Goal: Book appointment/travel/reservation: Book appointment/travel/reservation

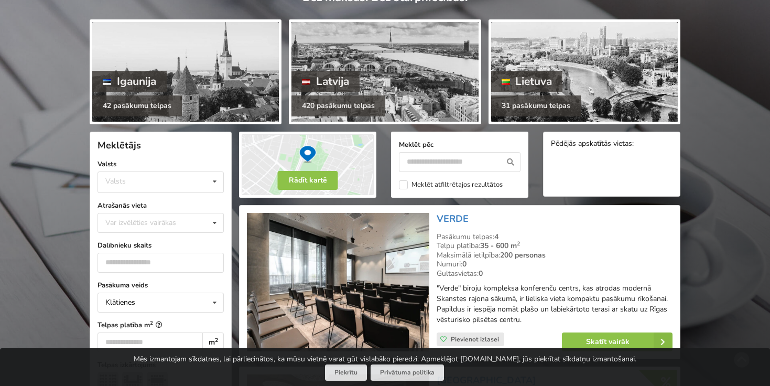
scroll to position [194, 0]
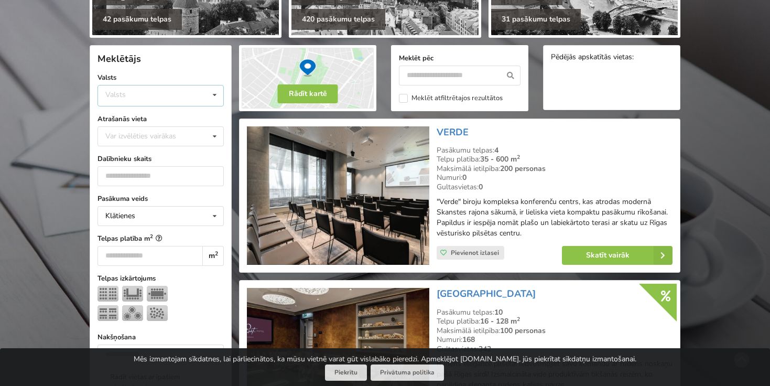
click at [155, 92] on div "Valsts Igaunija [GEOGRAPHIC_DATA] Lietuva" at bounding box center [160, 95] width 126 height 21
click at [145, 128] on div "Latvija" at bounding box center [160, 134] width 125 height 19
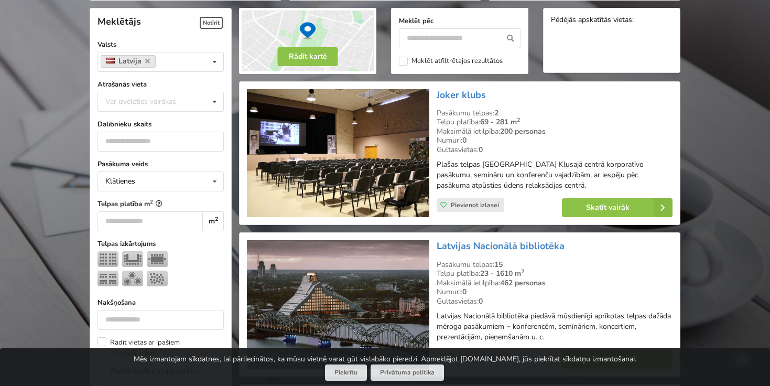
scroll to position [234, 0]
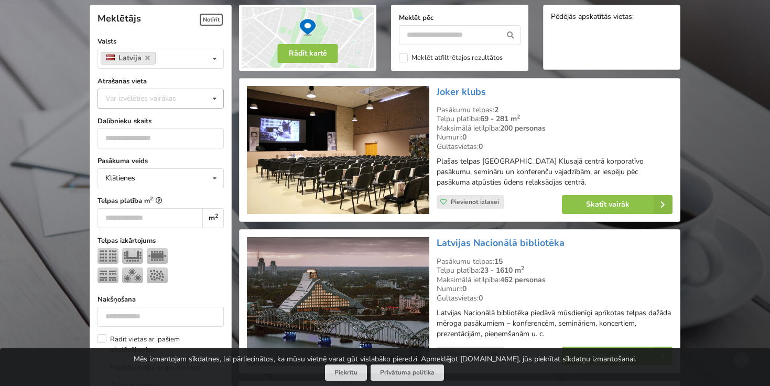
click at [138, 93] on div "Var izvēlēties vairākas" at bounding box center [151, 98] width 97 height 12
type input "*"
click at [130, 116] on div "[GEOGRAPHIC_DATA]" at bounding box center [160, 117] width 125 height 19
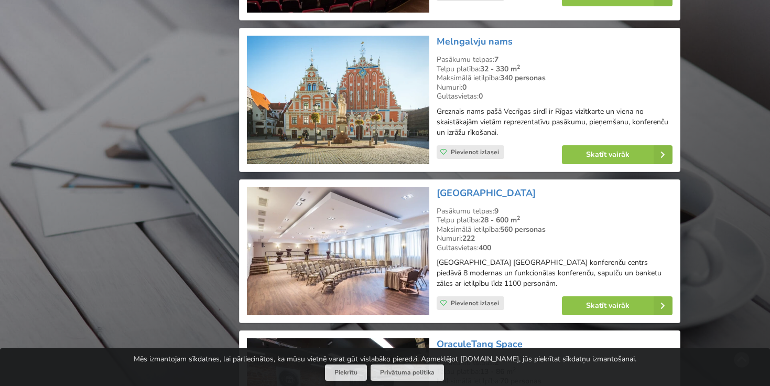
scroll to position [1399, 0]
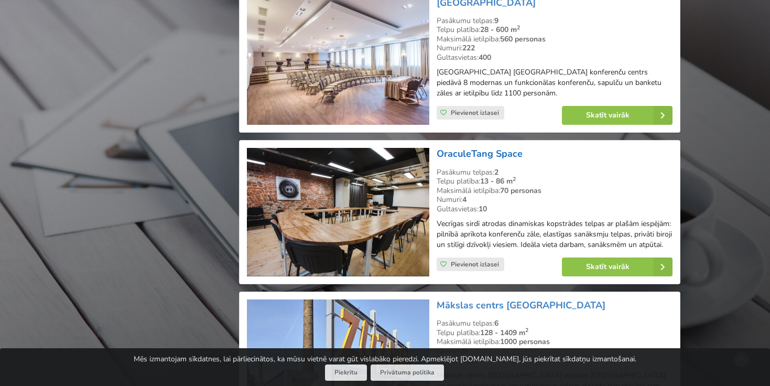
click at [450, 147] on link "OraculeTang Space" at bounding box center [479, 153] width 86 height 13
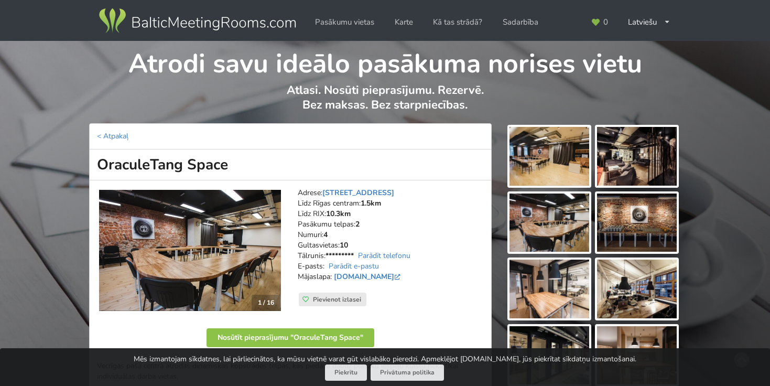
click at [173, 269] on img at bounding box center [190, 251] width 182 height 122
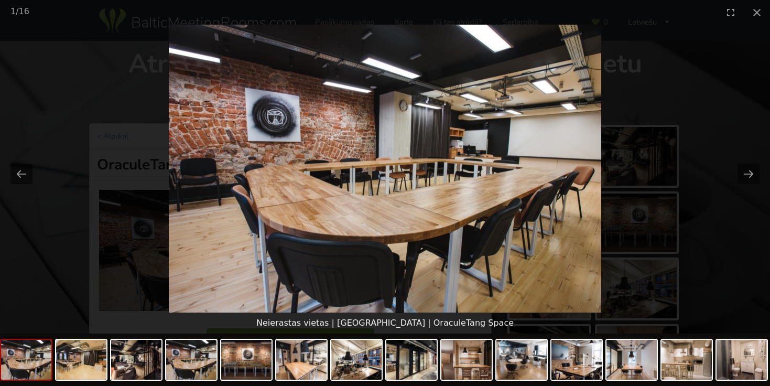
click at [546, 169] on picture at bounding box center [385, 169] width 770 height 288
click at [750, 163] on picture at bounding box center [385, 169] width 770 height 288
click at [749, 170] on button "Next slide" at bounding box center [748, 173] width 22 height 20
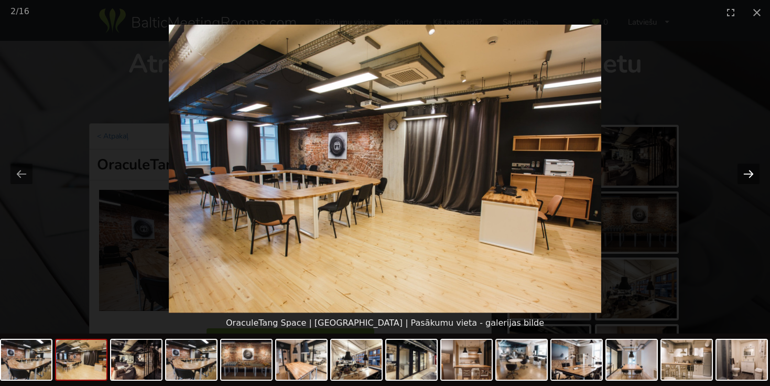
click at [749, 170] on button "Next slide" at bounding box center [748, 173] width 22 height 20
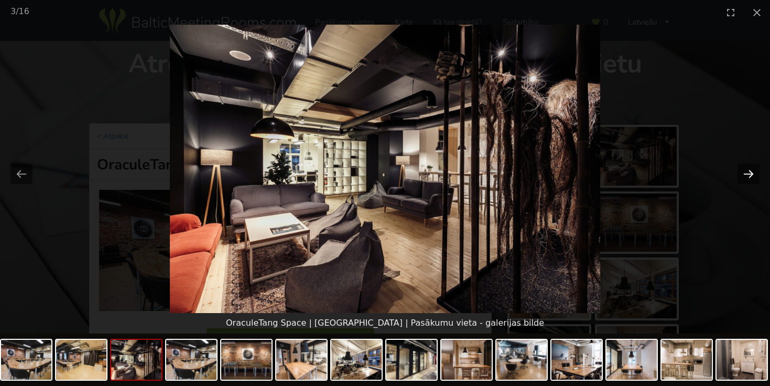
click at [749, 171] on button "Next slide" at bounding box center [748, 173] width 22 height 20
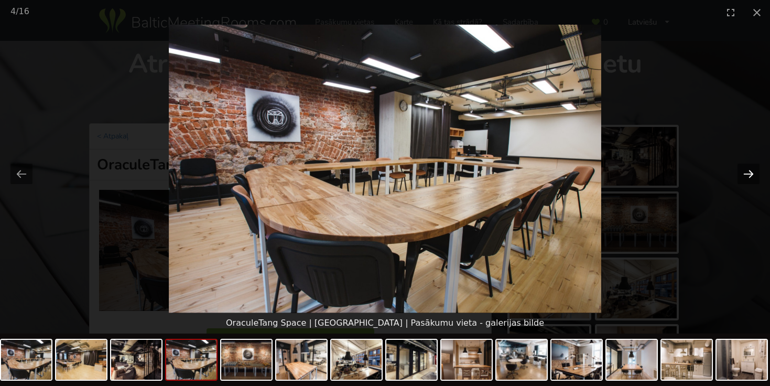
click at [749, 171] on button "Next slide" at bounding box center [748, 173] width 22 height 20
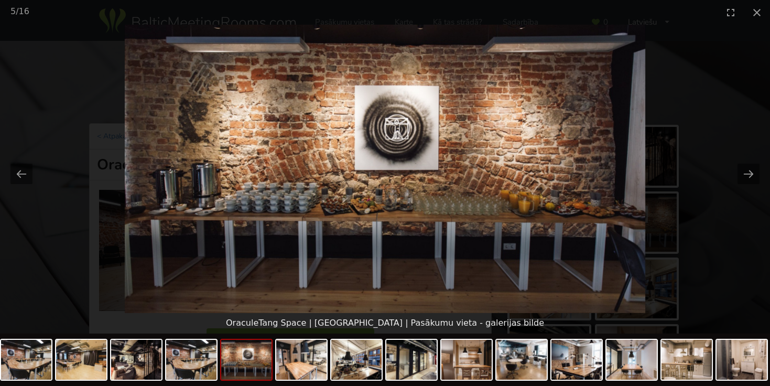
click at [707, 140] on picture at bounding box center [385, 169] width 770 height 288
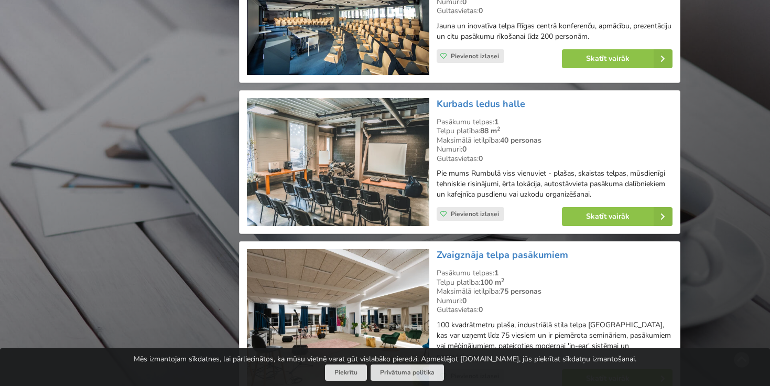
scroll to position [2334, 0]
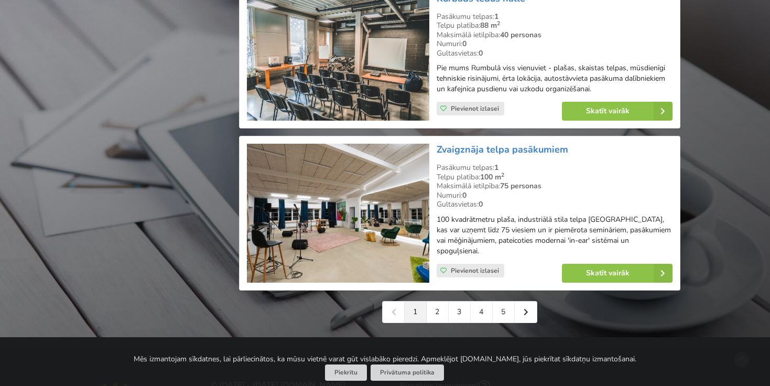
click at [391, 171] on img at bounding box center [338, 213] width 182 height 139
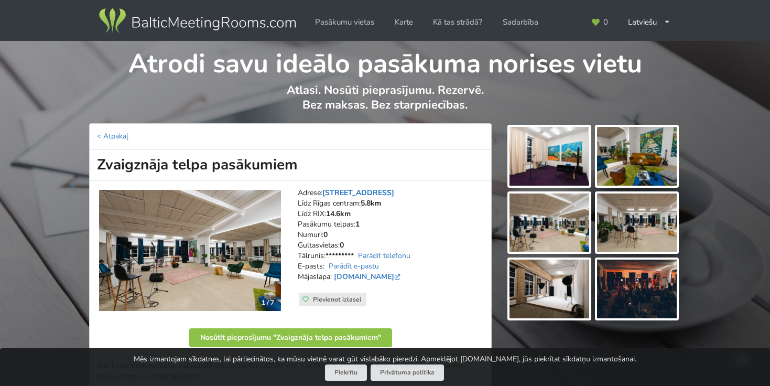
click at [343, 188] on link "Tēraudlietuves iela 22, Rīga" at bounding box center [358, 193] width 72 height 10
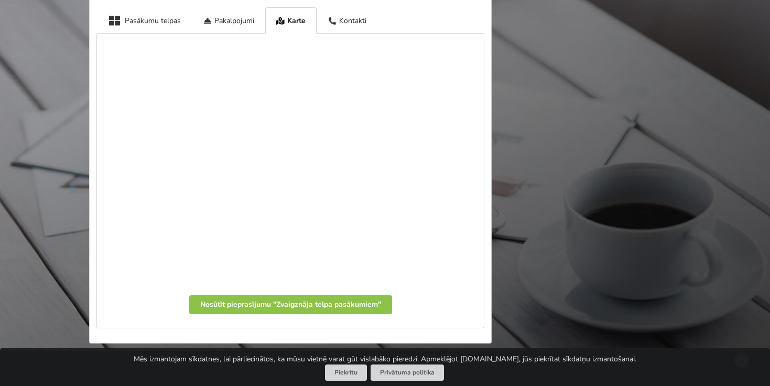
scroll to position [482, 0]
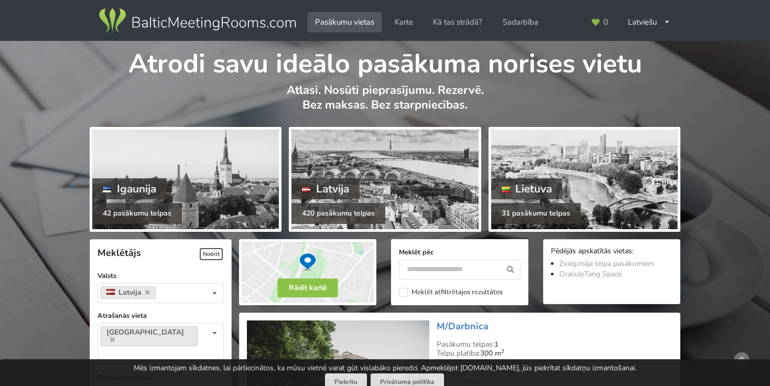
scroll to position [2334, 0]
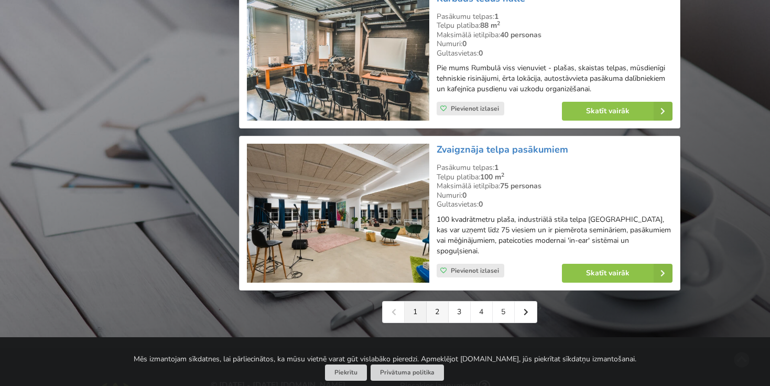
click at [438, 301] on link "2" at bounding box center [437, 311] width 22 height 21
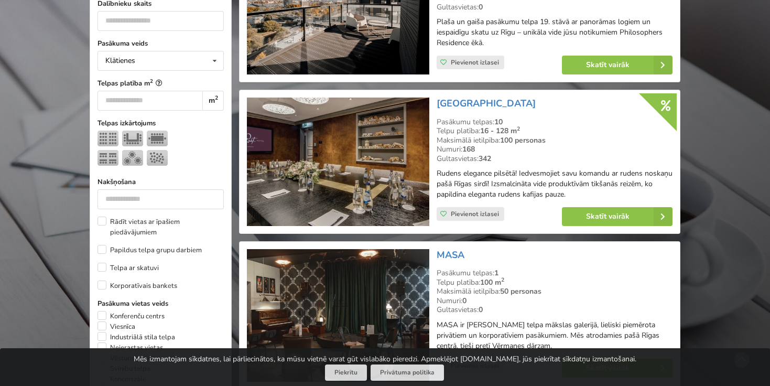
scroll to position [543, 0]
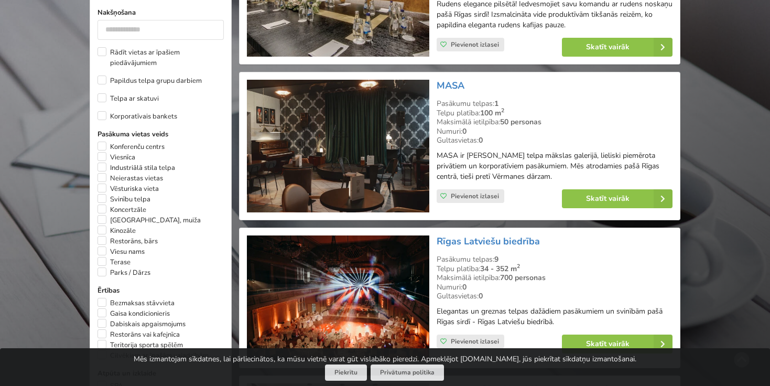
click at [390, 164] on img at bounding box center [338, 146] width 182 height 133
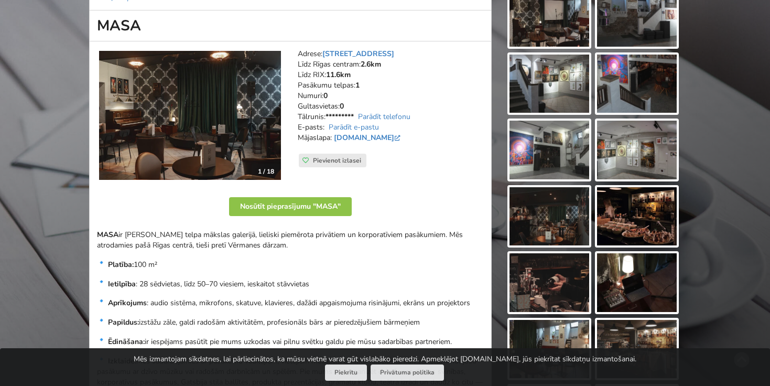
scroll to position [121, 0]
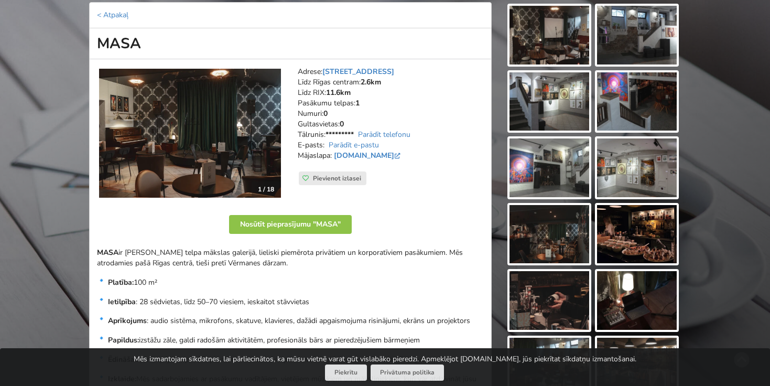
click at [566, 72] on img at bounding box center [549, 101] width 80 height 59
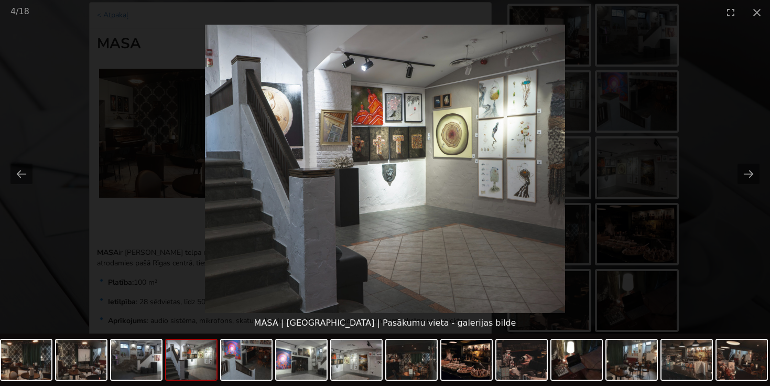
click at [562, 148] on img at bounding box center [385, 169] width 360 height 288
click at [746, 173] on button "Next slide" at bounding box center [748, 173] width 22 height 20
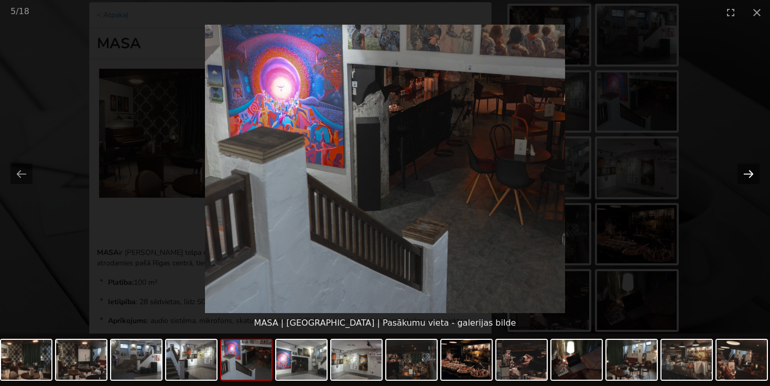
click at [746, 173] on button "Next slide" at bounding box center [748, 173] width 22 height 20
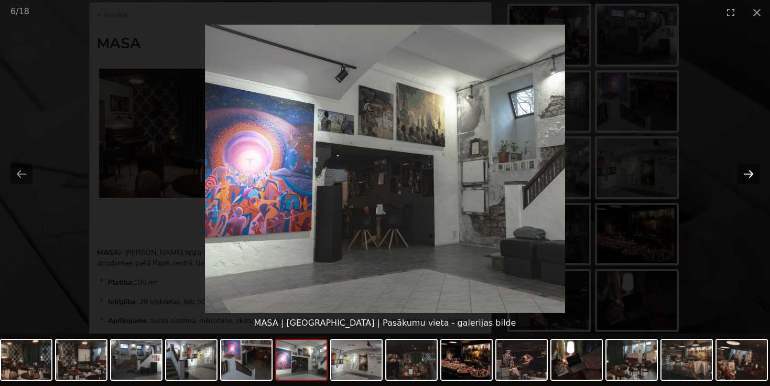
click at [746, 173] on button "Next slide" at bounding box center [748, 173] width 22 height 20
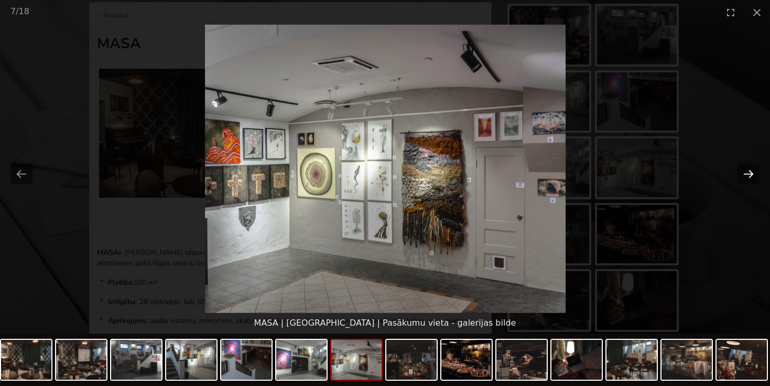
click at [746, 174] on button "Next slide" at bounding box center [748, 173] width 22 height 20
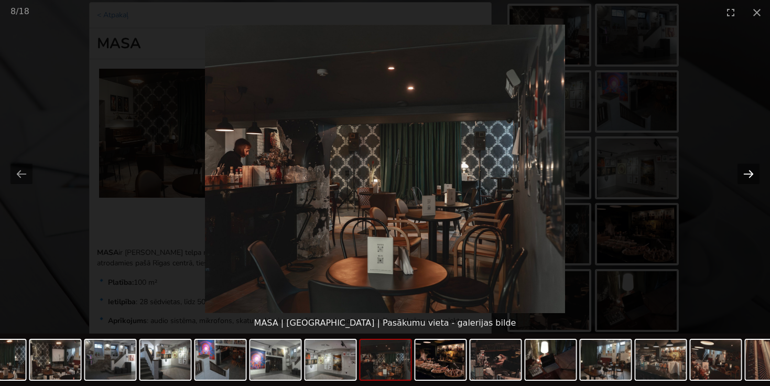
click at [746, 174] on button "Next slide" at bounding box center [748, 173] width 22 height 20
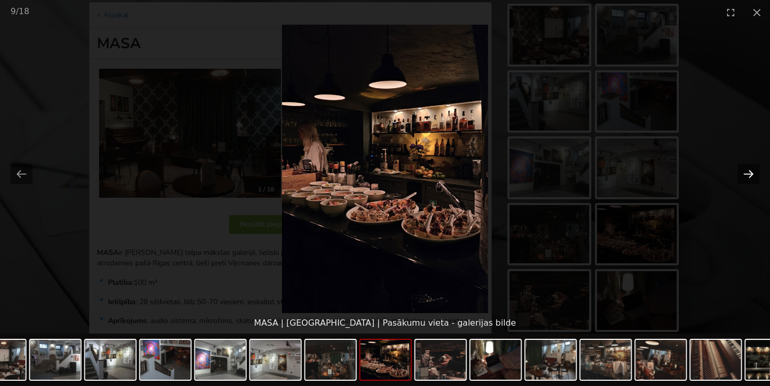
click at [746, 174] on button "Next slide" at bounding box center [748, 173] width 22 height 20
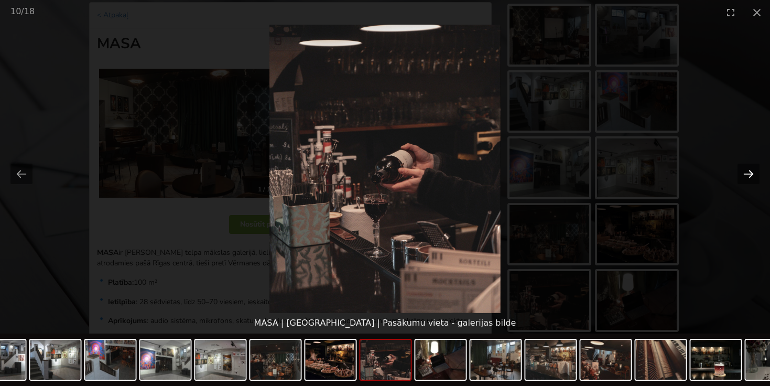
click at [745, 173] on button "Next slide" at bounding box center [748, 173] width 22 height 20
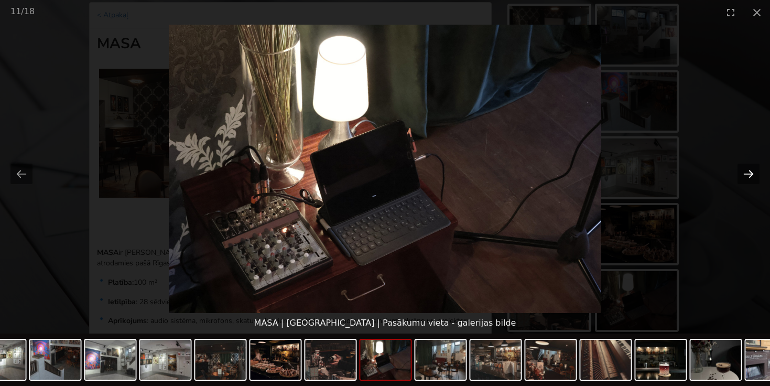
click at [745, 174] on button "Next slide" at bounding box center [748, 173] width 22 height 20
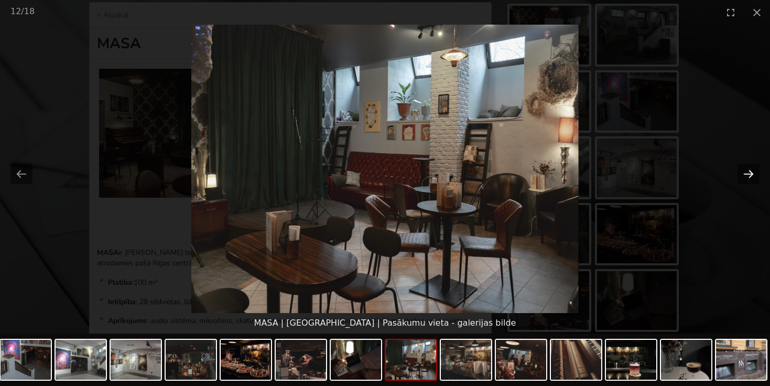
click at [745, 174] on button "Next slide" at bounding box center [748, 173] width 22 height 20
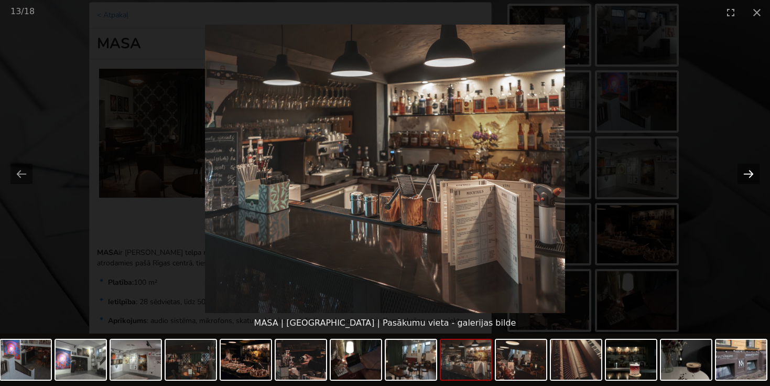
click at [745, 174] on button "Next slide" at bounding box center [748, 173] width 22 height 20
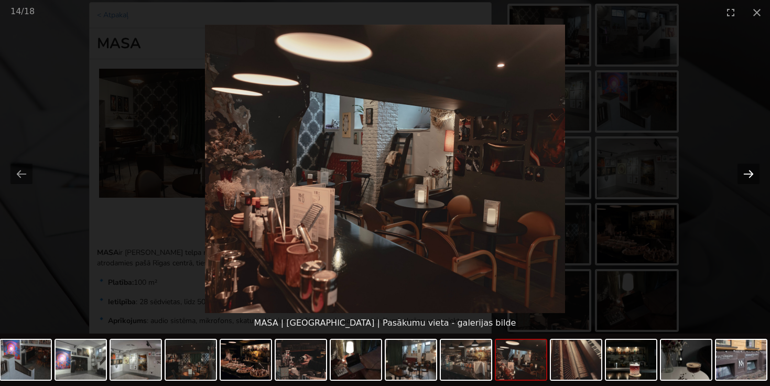
click at [745, 174] on button "Next slide" at bounding box center [748, 173] width 22 height 20
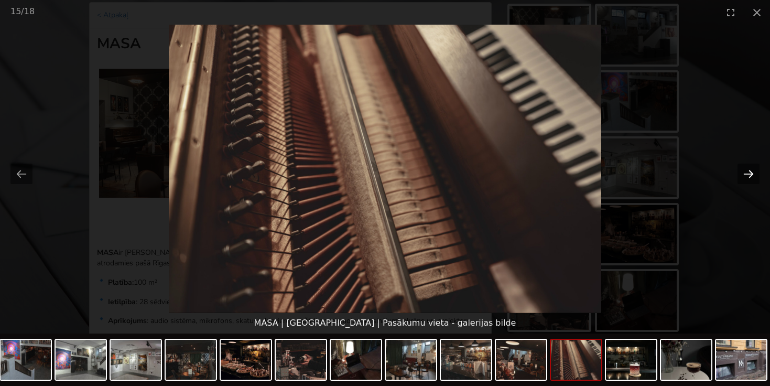
click at [745, 174] on button "Next slide" at bounding box center [748, 173] width 22 height 20
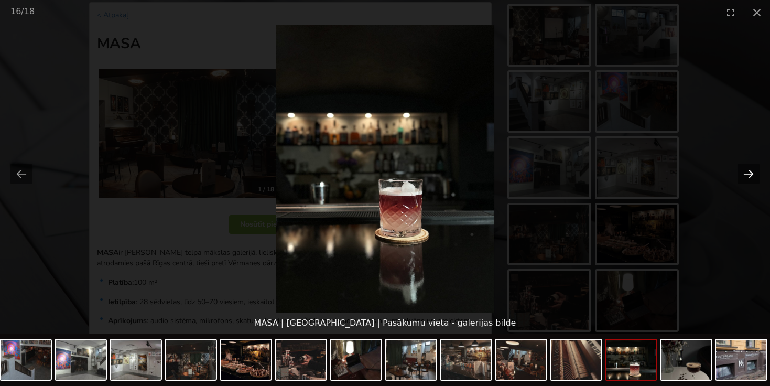
click at [745, 174] on button "Next slide" at bounding box center [748, 173] width 22 height 20
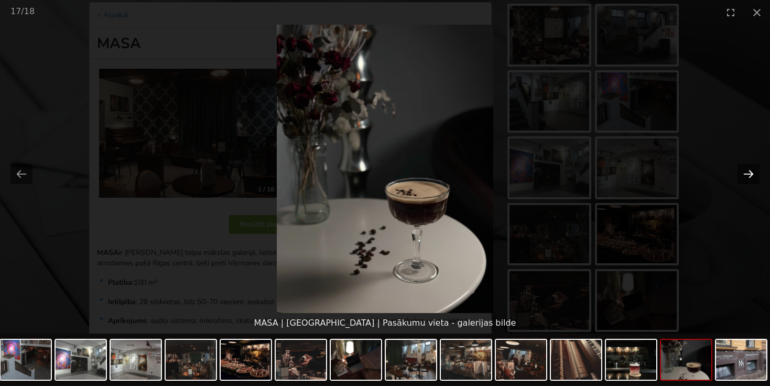
click at [745, 174] on button "Next slide" at bounding box center [748, 173] width 22 height 20
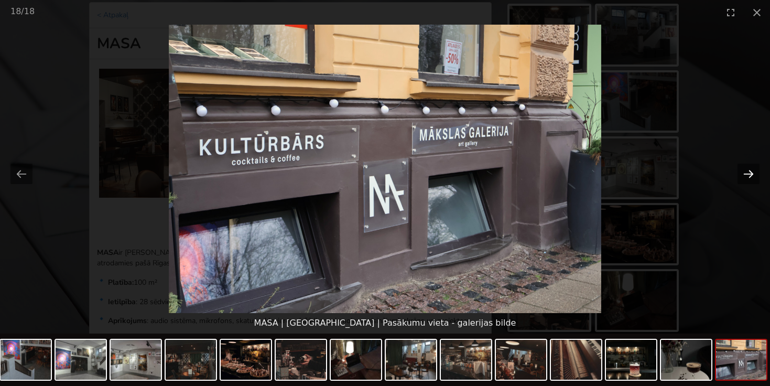
click at [745, 174] on button "Next slide" at bounding box center [748, 173] width 22 height 20
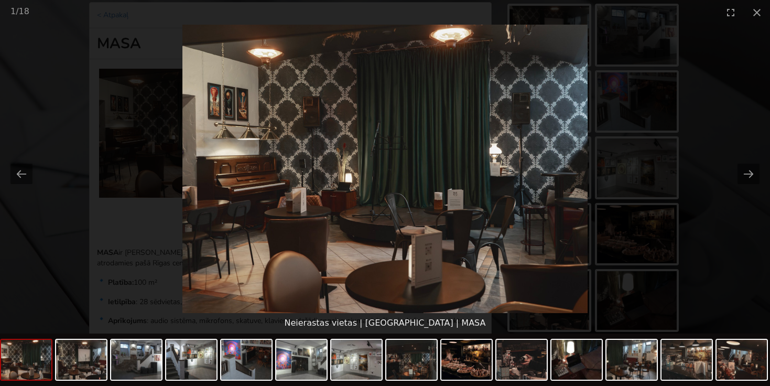
click at [696, 128] on picture at bounding box center [385, 169] width 770 height 288
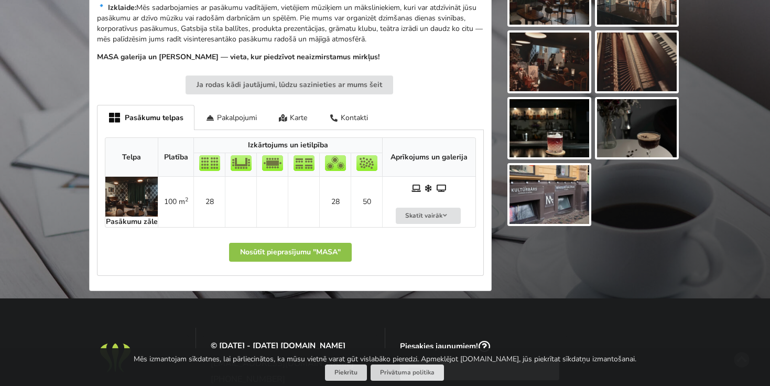
scroll to position [179, 0]
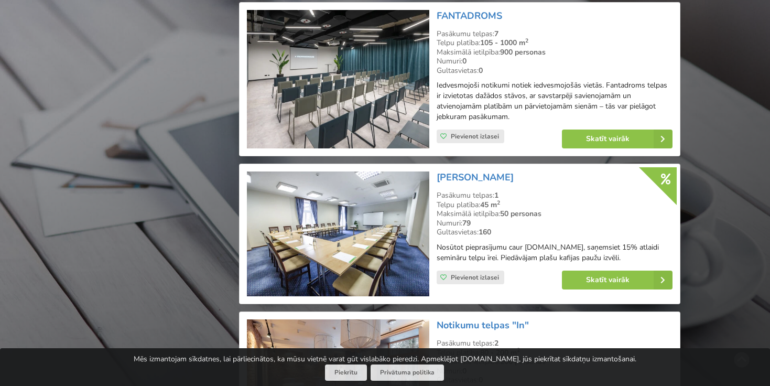
scroll to position [1605, 0]
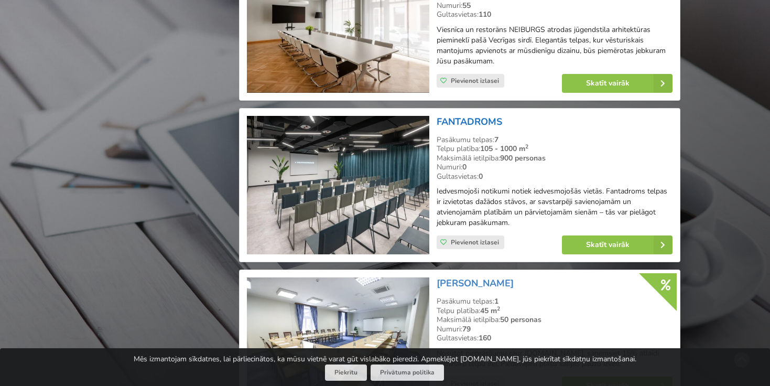
click at [465, 115] on link "FANTADROMS" at bounding box center [468, 121] width 65 height 13
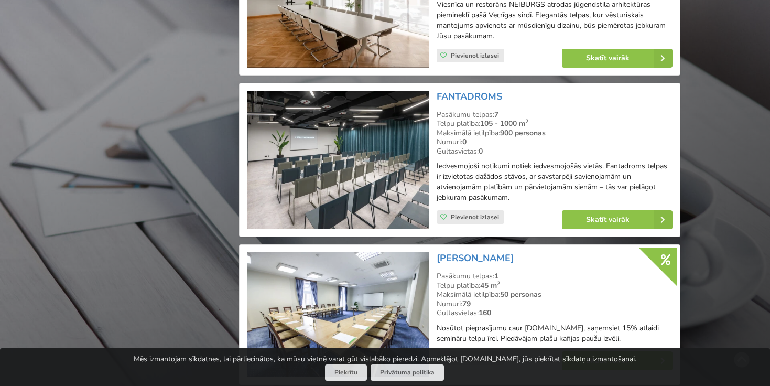
scroll to position [1637, 0]
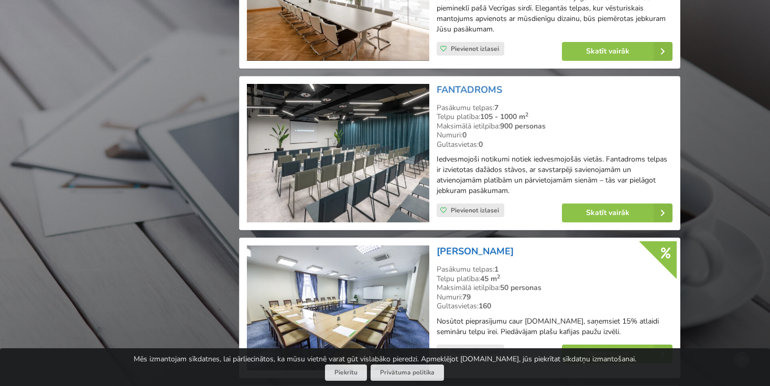
click at [464, 245] on link "[PERSON_NAME]" at bounding box center [474, 251] width 77 height 13
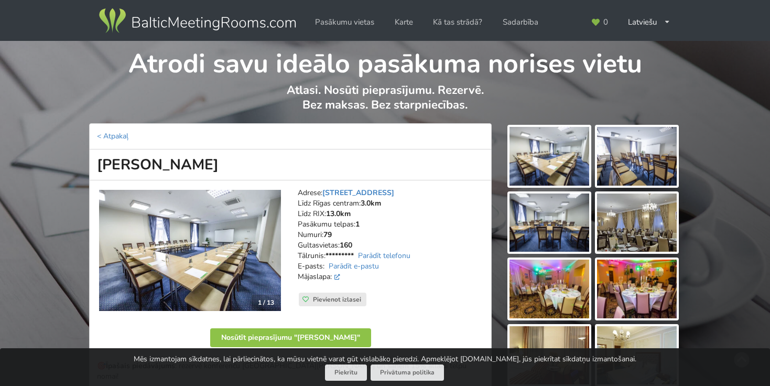
click at [239, 247] on img at bounding box center [190, 251] width 182 height 122
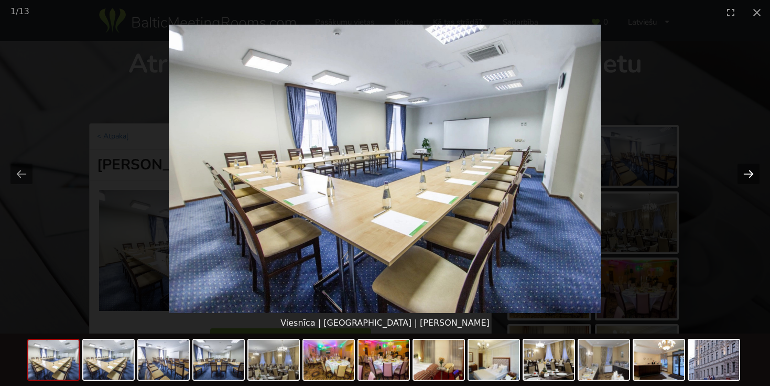
click at [746, 179] on button "Next slide" at bounding box center [748, 173] width 22 height 20
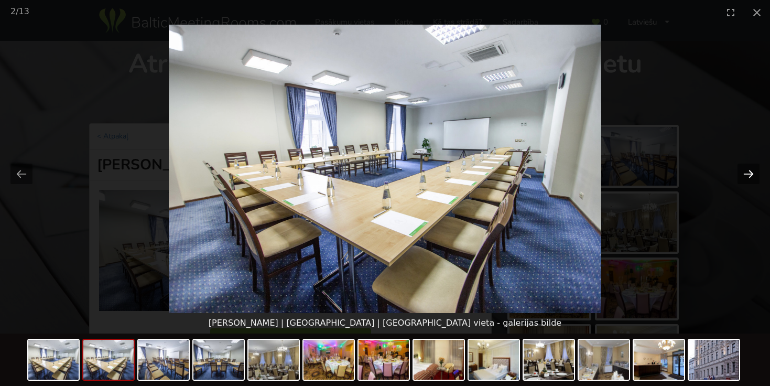
click at [746, 179] on button "Next slide" at bounding box center [748, 173] width 22 height 20
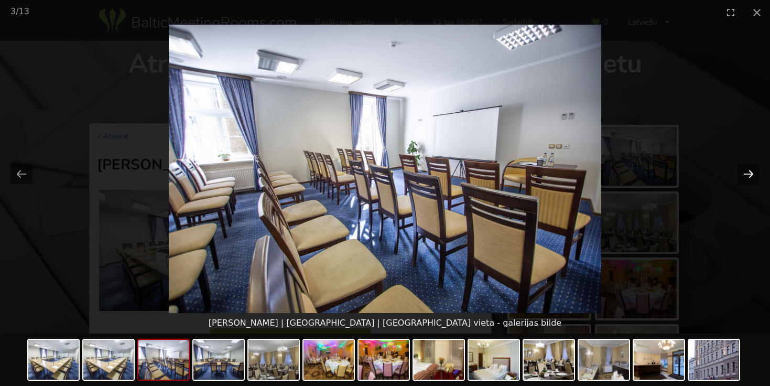
click at [746, 177] on button "Next slide" at bounding box center [748, 173] width 22 height 20
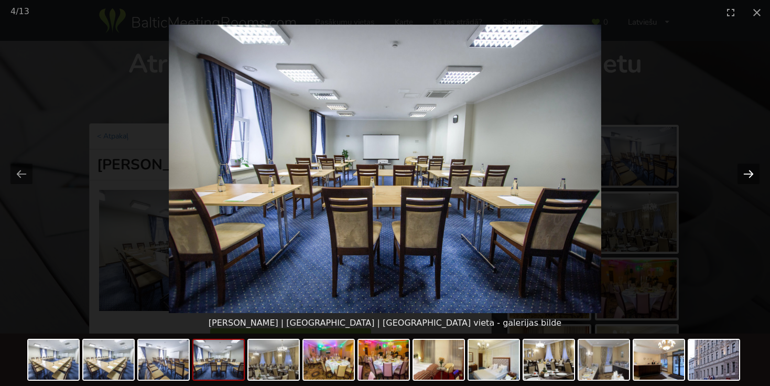
click at [746, 177] on button "Next slide" at bounding box center [748, 173] width 22 height 20
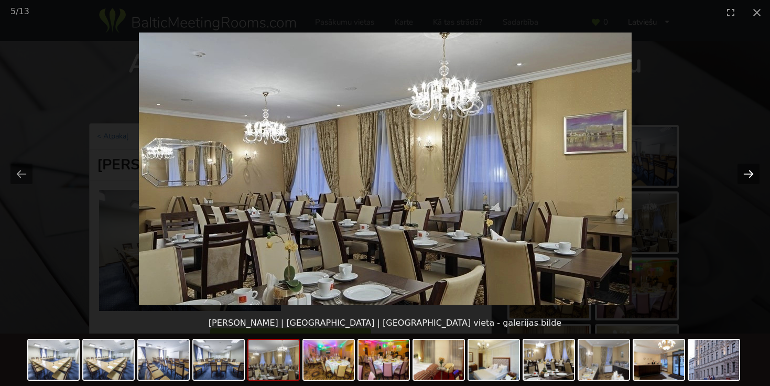
click at [746, 177] on button "Next slide" at bounding box center [748, 173] width 22 height 20
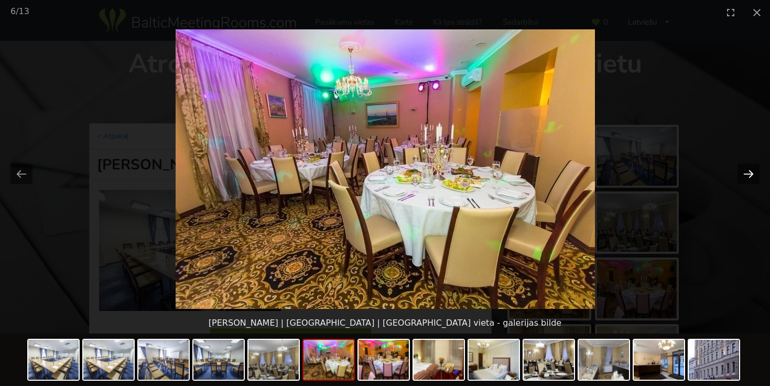
click at [746, 177] on button "Next slide" at bounding box center [748, 173] width 22 height 20
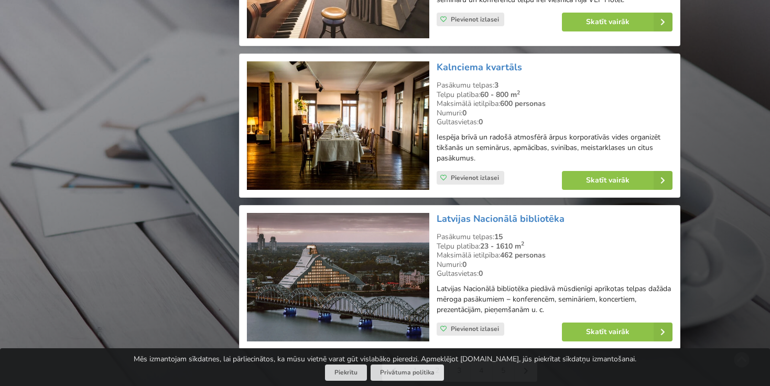
scroll to position [2316, 0]
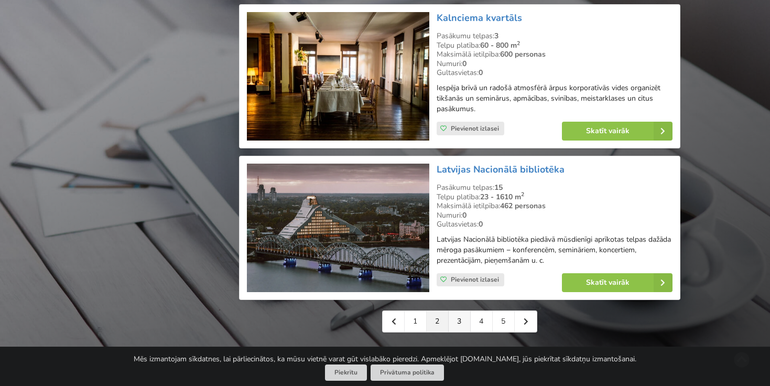
click at [461, 311] on link "3" at bounding box center [459, 321] width 22 height 21
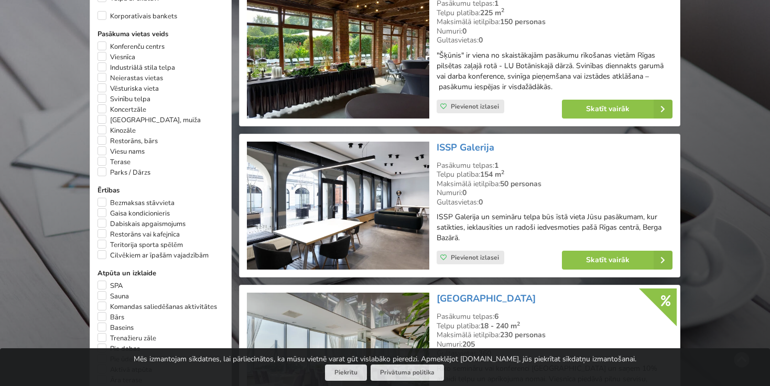
scroll to position [630, 0]
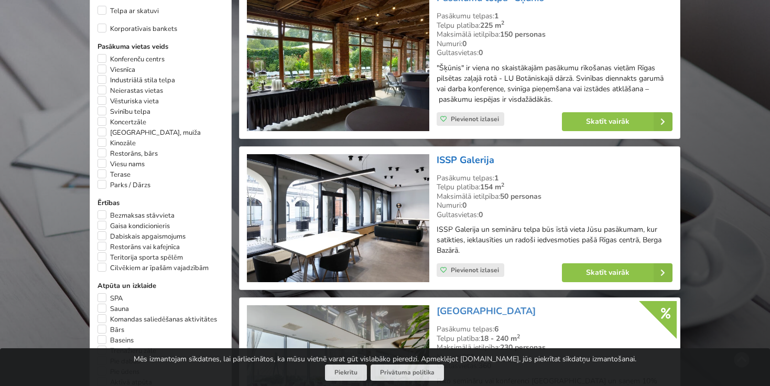
click at [478, 153] on link "ISSP Galerija" at bounding box center [465, 159] width 58 height 13
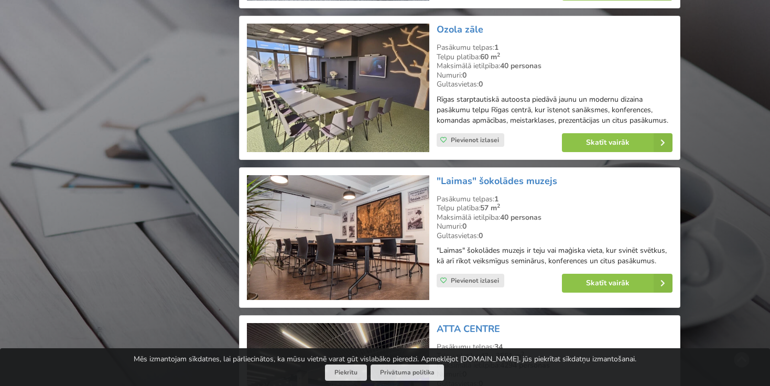
scroll to position [1865, 0]
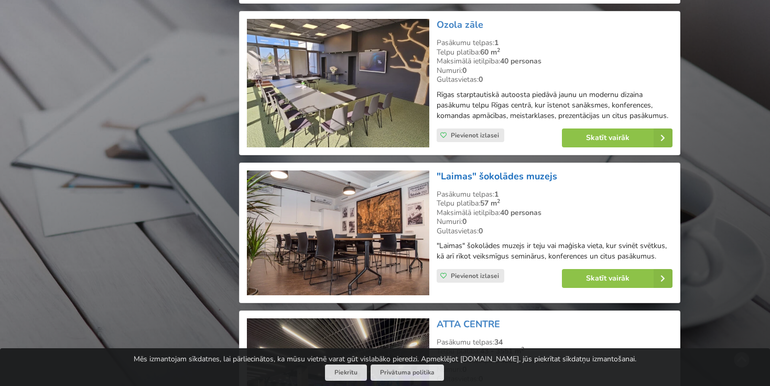
click at [485, 170] on link ""Laimas" šokolādes muzejs" at bounding box center [496, 176] width 120 height 13
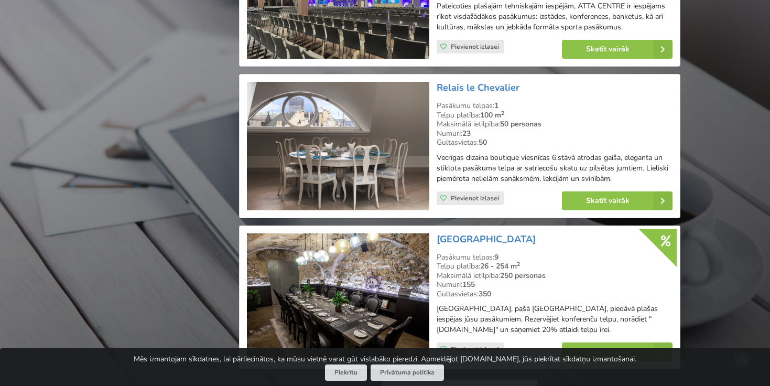
scroll to position [2256, 0]
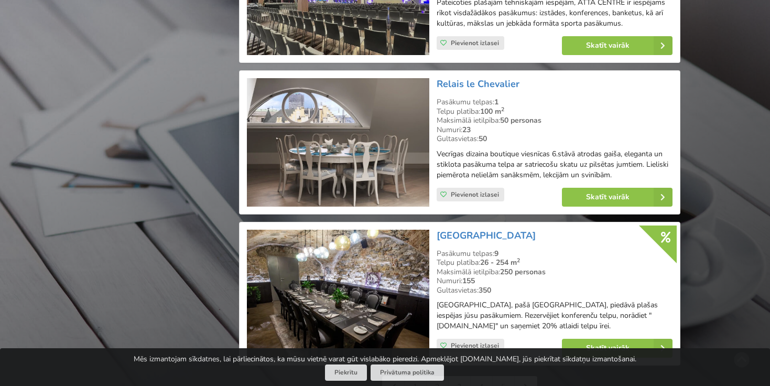
click at [482, 376] on link "4" at bounding box center [481, 386] width 22 height 21
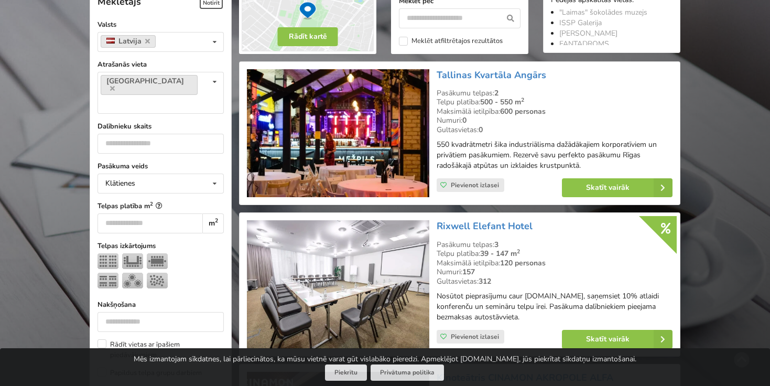
scroll to position [271, 0]
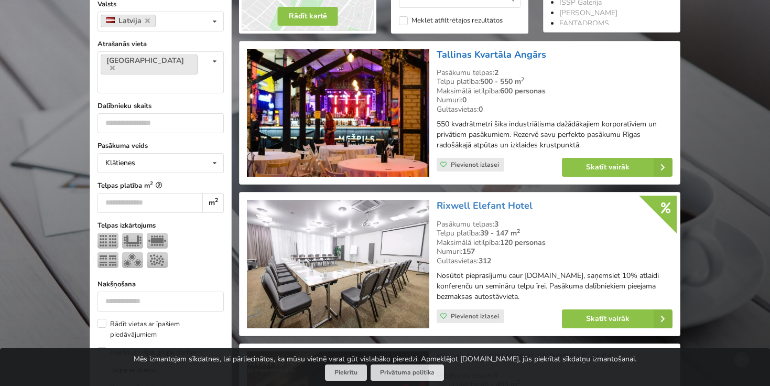
click at [475, 56] on link "Tallinas Kvartāla Angārs" at bounding box center [490, 54] width 109 height 13
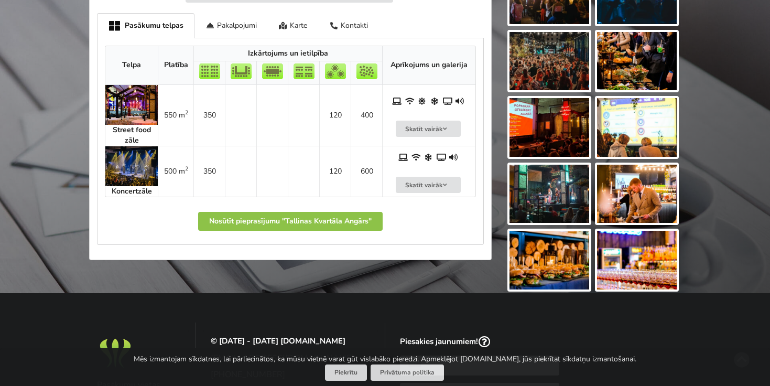
scroll to position [569, 0]
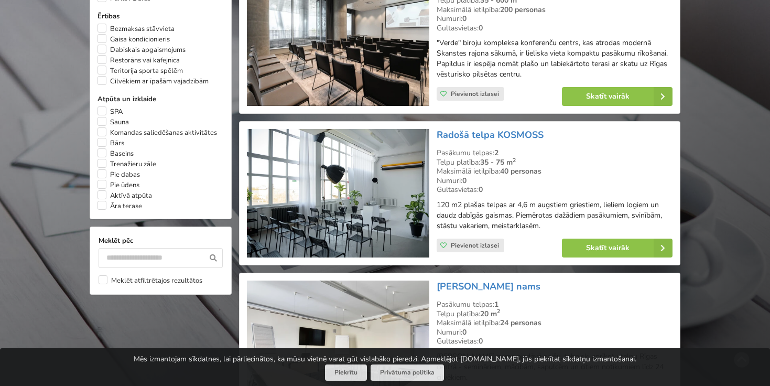
scroll to position [866, 0]
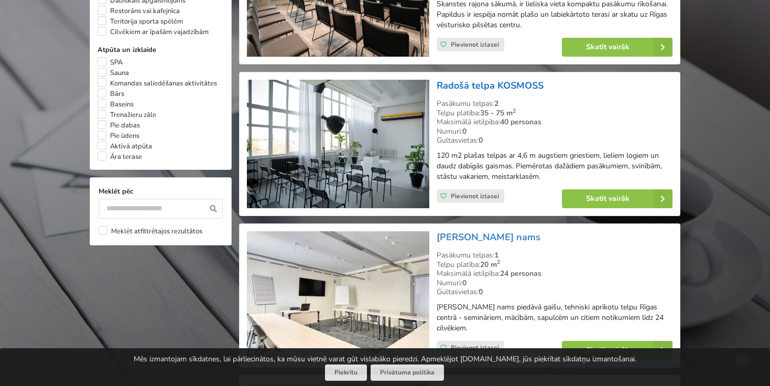
click at [470, 79] on link "Radošā telpa KOSMOSS" at bounding box center [489, 85] width 107 height 13
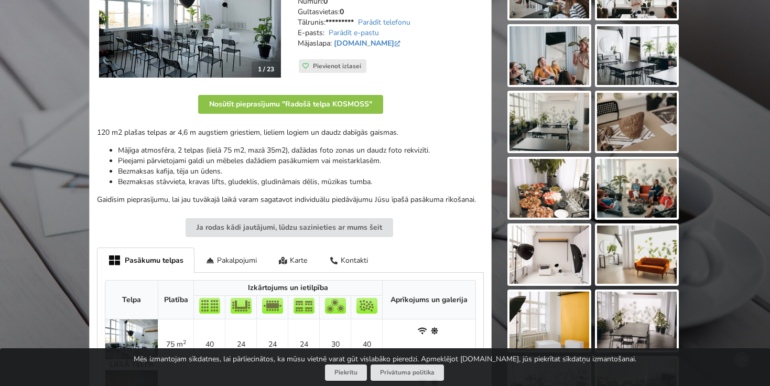
scroll to position [87, 0]
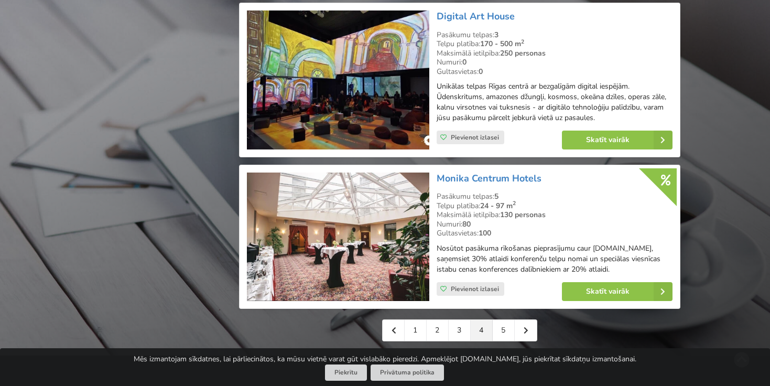
scroll to position [2327, 0]
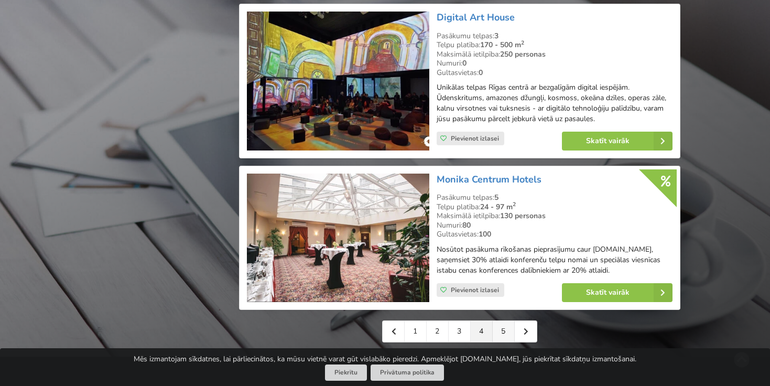
click at [504, 321] on link "5" at bounding box center [503, 331] width 22 height 21
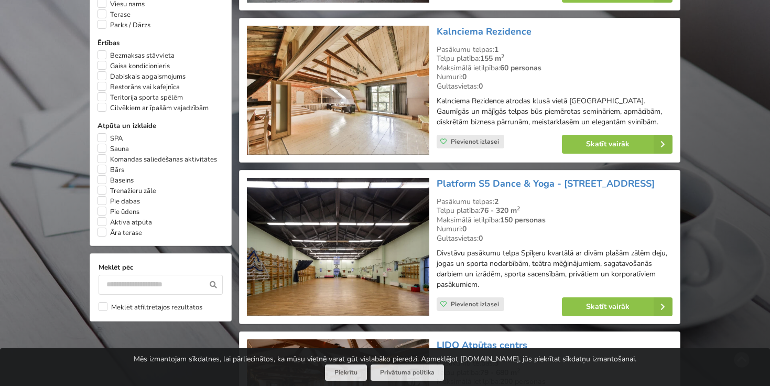
scroll to position [786, 0]
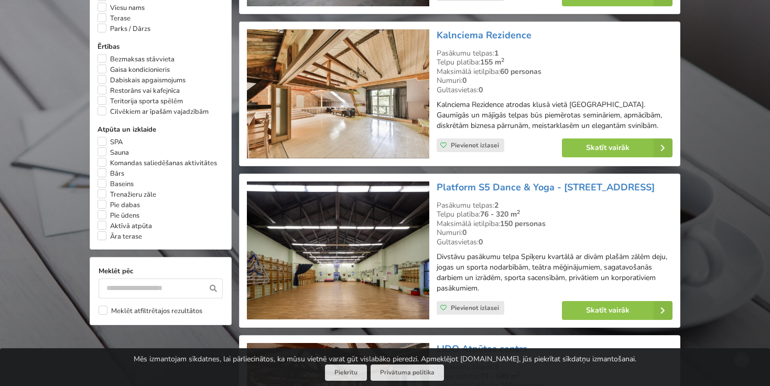
click at [382, 94] on img at bounding box center [338, 93] width 182 height 129
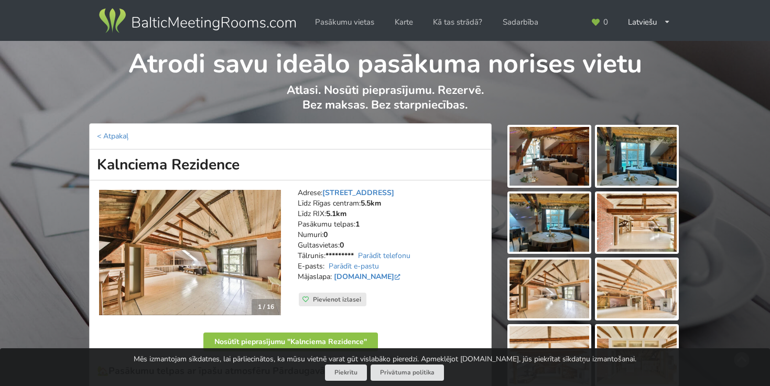
click at [233, 251] on img at bounding box center [190, 253] width 182 height 126
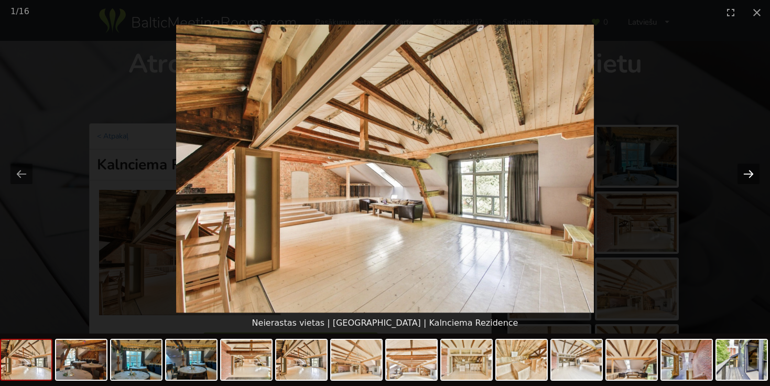
click at [746, 172] on button "Next slide" at bounding box center [748, 173] width 22 height 20
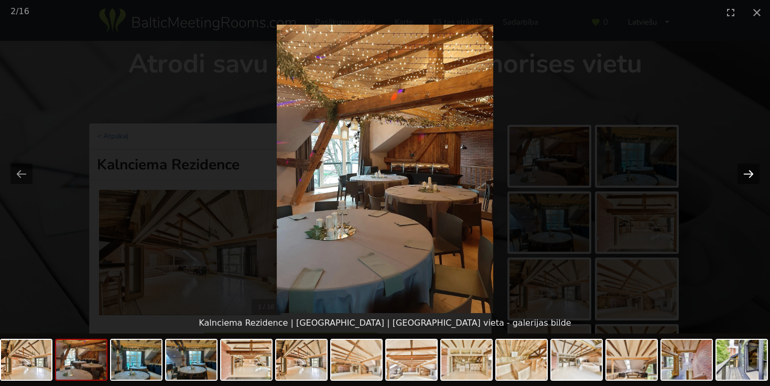
click at [746, 172] on button "Next slide" at bounding box center [748, 173] width 22 height 20
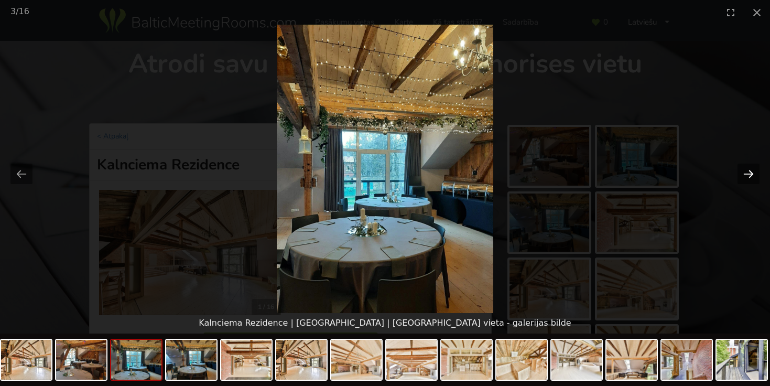
click at [746, 174] on button "Next slide" at bounding box center [748, 173] width 22 height 20
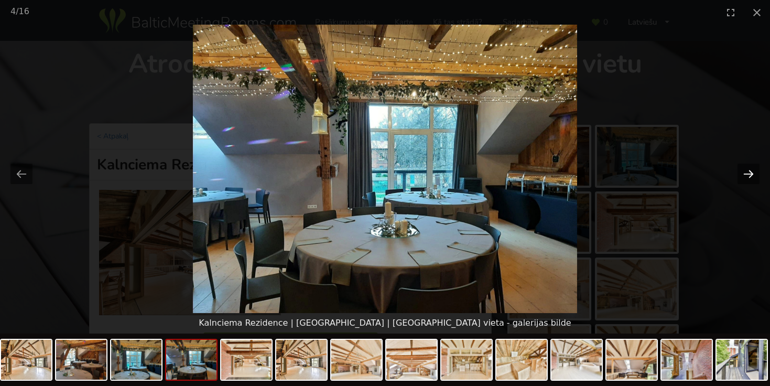
click at [746, 174] on button "Next slide" at bounding box center [748, 173] width 22 height 20
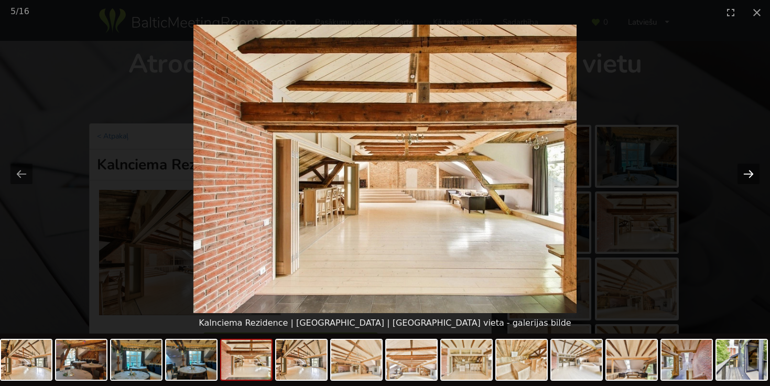
click at [746, 174] on button "Next slide" at bounding box center [748, 173] width 22 height 20
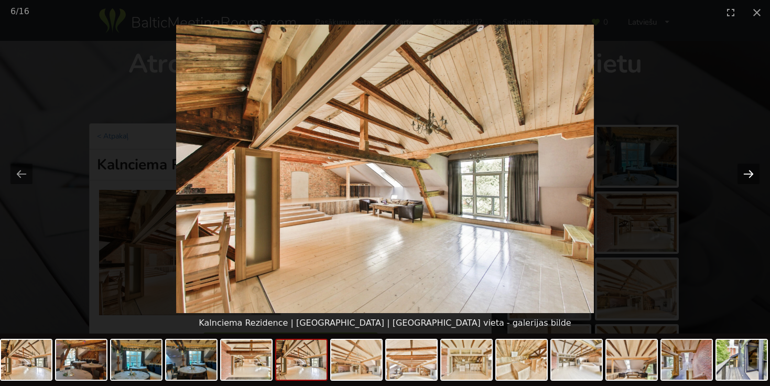
click at [746, 174] on button "Next slide" at bounding box center [748, 173] width 22 height 20
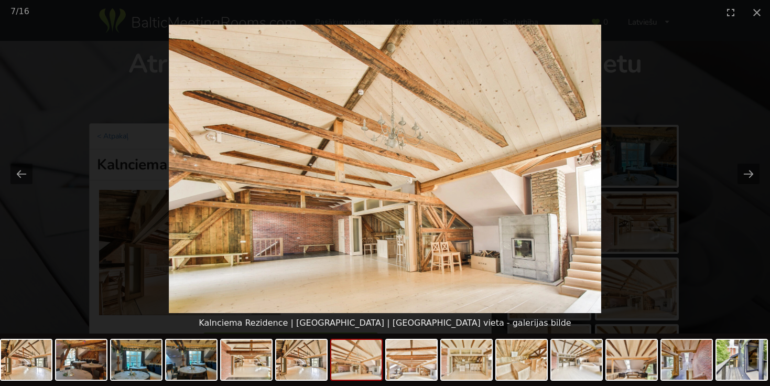
click at [671, 162] on picture at bounding box center [385, 169] width 770 height 288
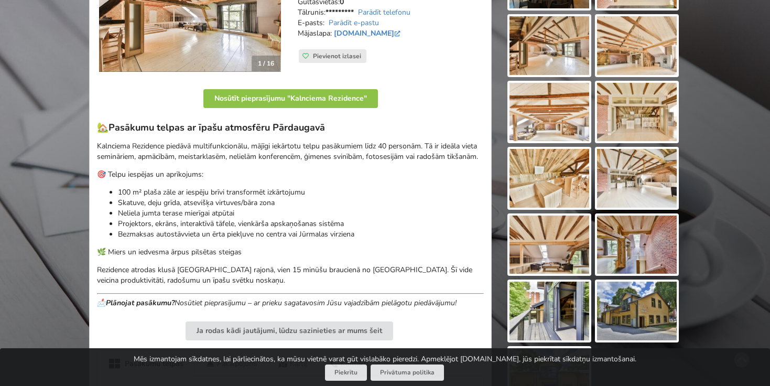
scroll to position [360, 0]
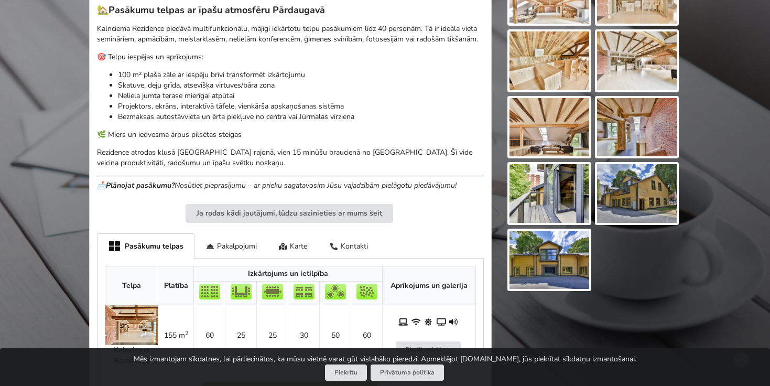
click at [640, 207] on img at bounding box center [637, 193] width 80 height 59
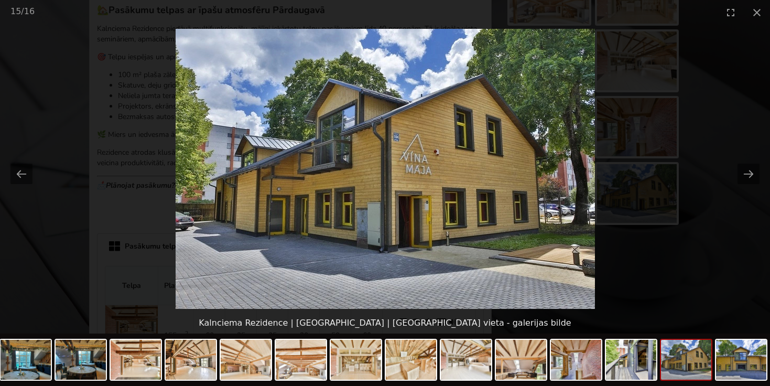
scroll to position [0, 0]
click at [113, 155] on picture at bounding box center [385, 169] width 770 height 288
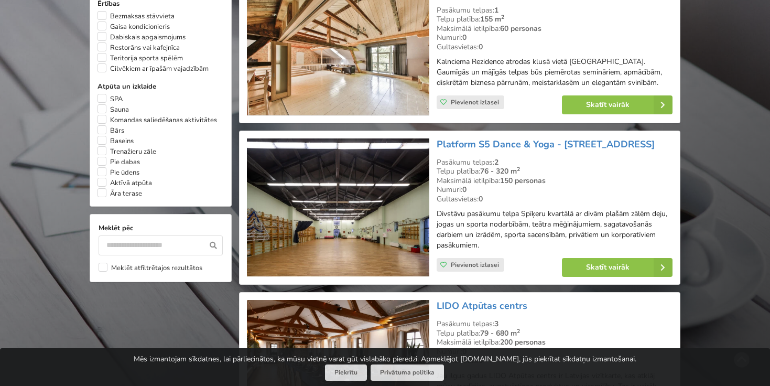
scroll to position [830, 0]
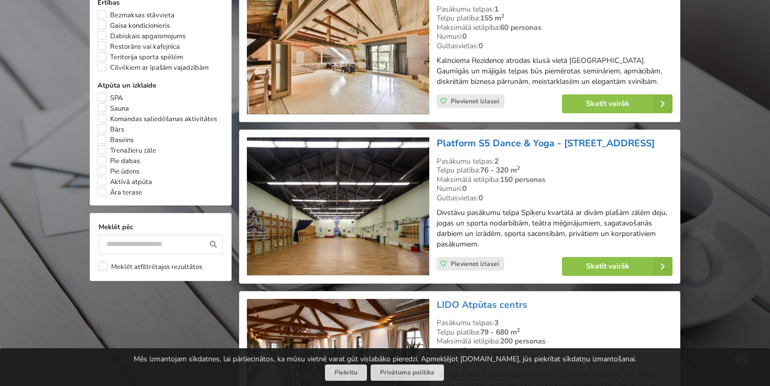
click at [570, 137] on link "Platform S5 Dance & Yoga - [STREET_ADDRESS]" at bounding box center [545, 143] width 218 height 13
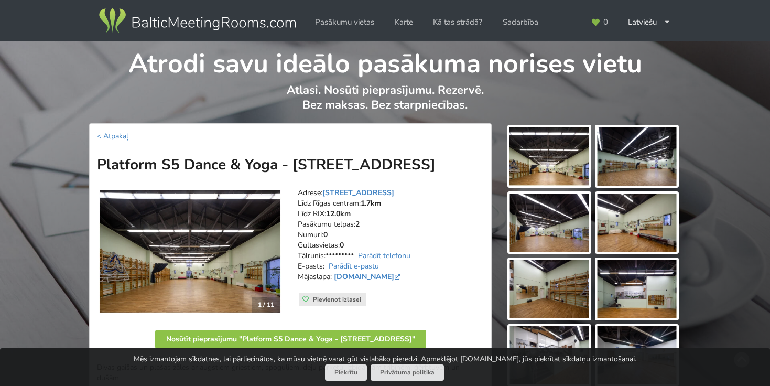
click at [220, 254] on img at bounding box center [190, 251] width 182 height 123
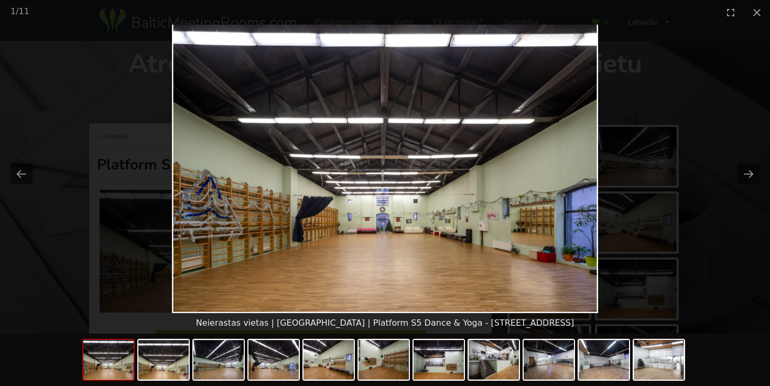
click at [576, 180] on picture at bounding box center [385, 169] width 770 height 288
click at [751, 183] on button "Next slide" at bounding box center [748, 173] width 22 height 20
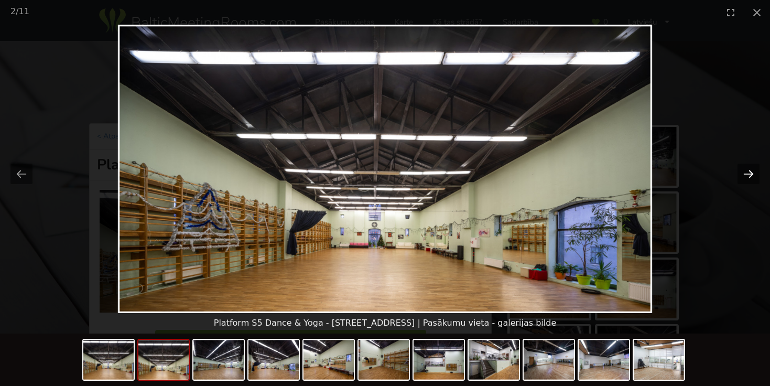
click at [751, 183] on button "Next slide" at bounding box center [748, 173] width 22 height 20
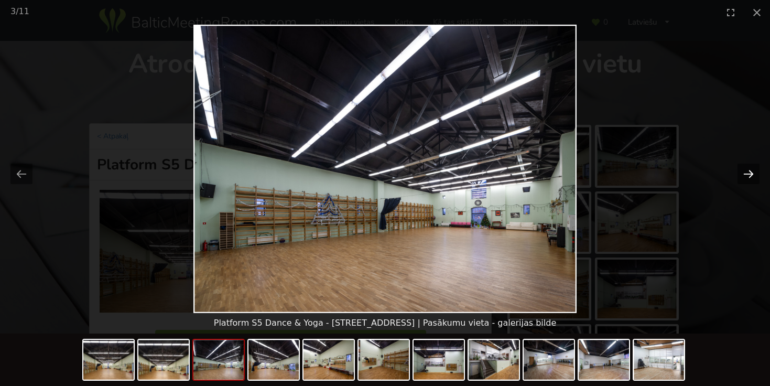
click at [751, 180] on button "Next slide" at bounding box center [748, 173] width 22 height 20
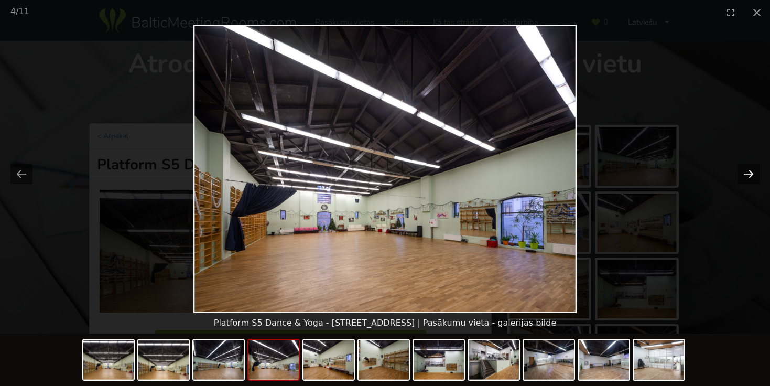
click at [751, 180] on button "Next slide" at bounding box center [748, 173] width 22 height 20
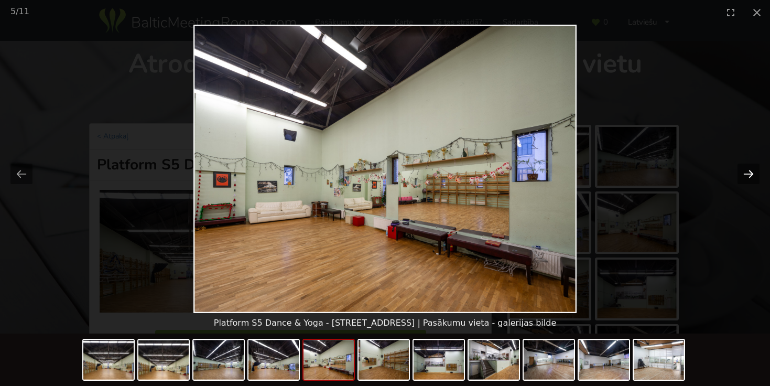
click at [751, 180] on button "Next slide" at bounding box center [748, 173] width 22 height 20
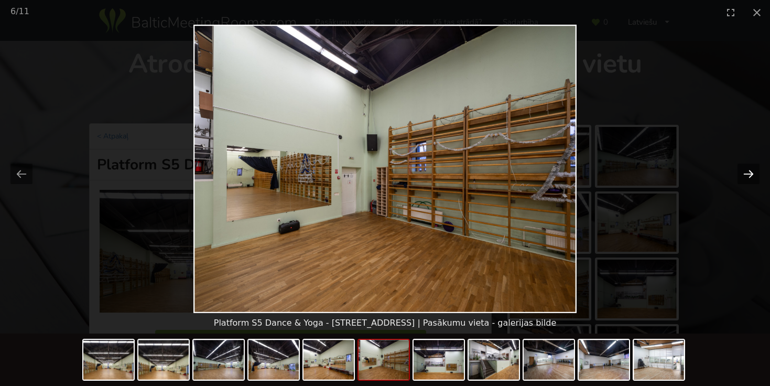
click at [751, 180] on button "Next slide" at bounding box center [748, 173] width 22 height 20
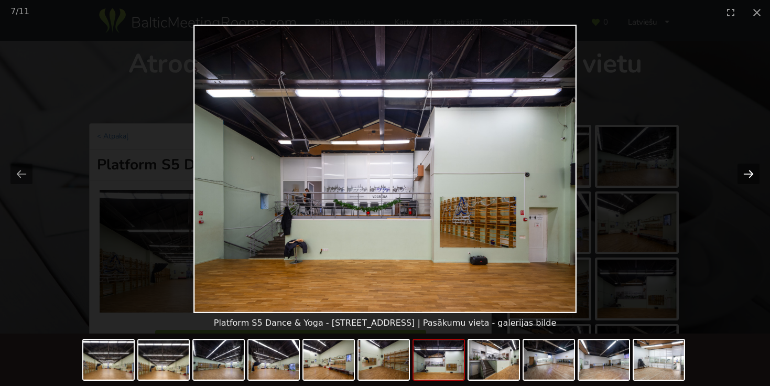
click at [751, 180] on button "Next slide" at bounding box center [748, 173] width 22 height 20
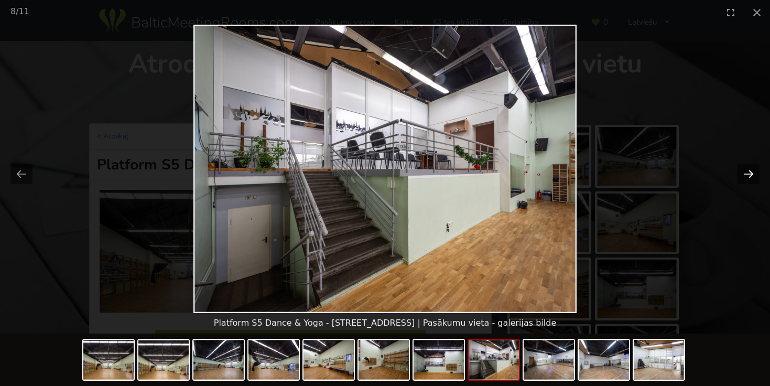
click at [751, 180] on button "Next slide" at bounding box center [748, 173] width 22 height 20
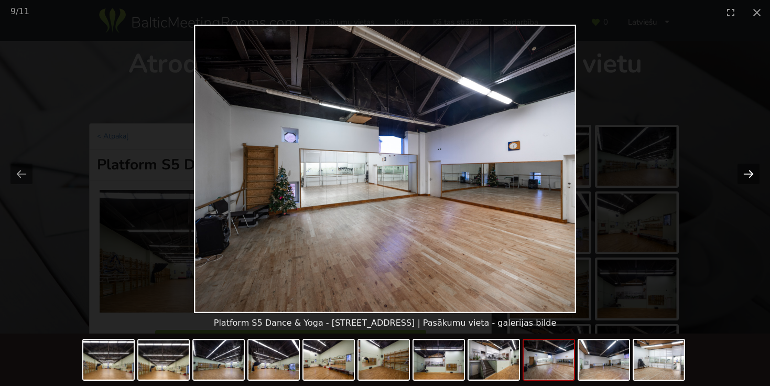
click at [751, 180] on button "Next slide" at bounding box center [748, 173] width 22 height 20
click at [92, 109] on picture at bounding box center [385, 169] width 770 height 288
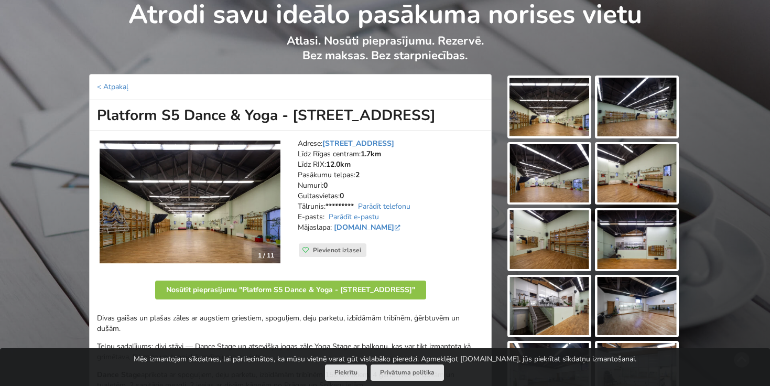
scroll to position [60, 0]
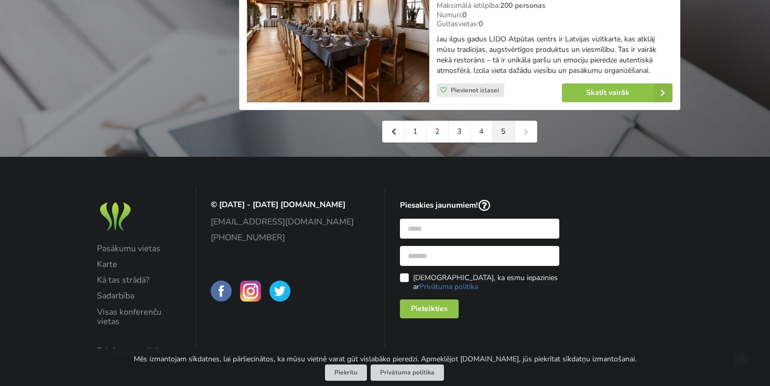
scroll to position [1165, 0]
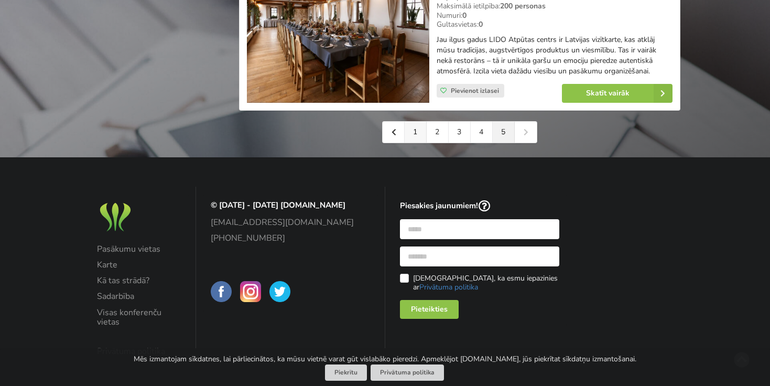
click at [408, 122] on link "1" at bounding box center [415, 132] width 22 height 21
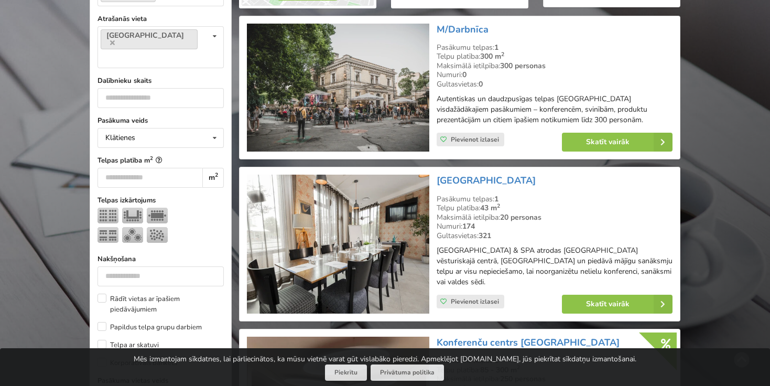
scroll to position [299, 0]
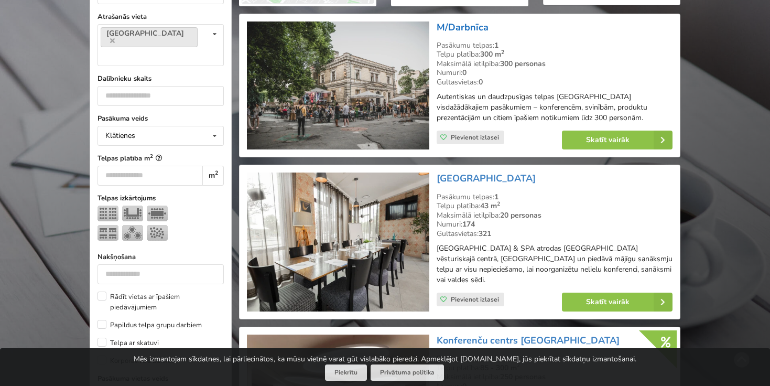
click at [452, 25] on link "M/Darbnīca" at bounding box center [462, 27] width 52 height 13
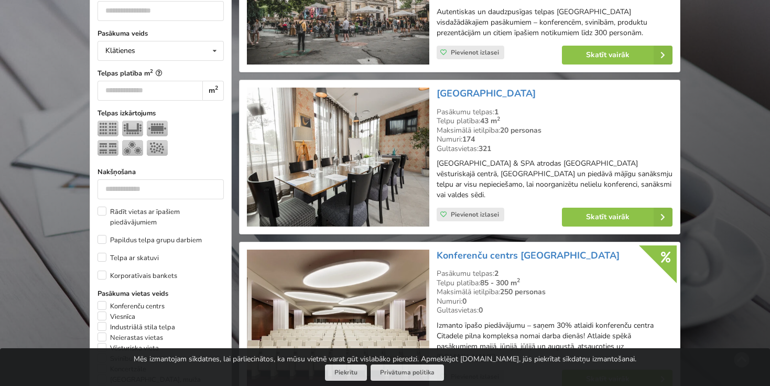
scroll to position [495, 0]
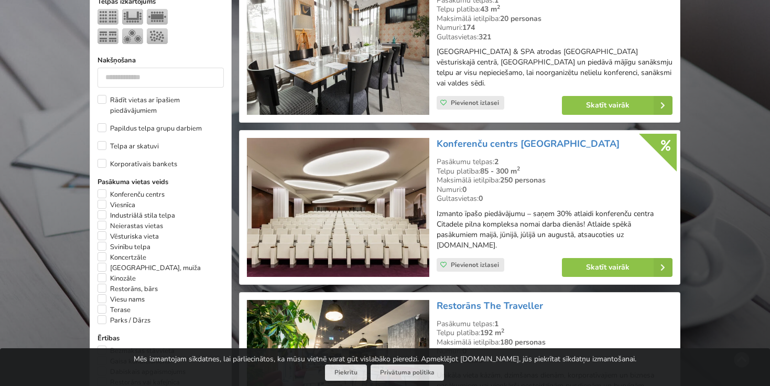
click at [375, 187] on img at bounding box center [338, 207] width 182 height 139
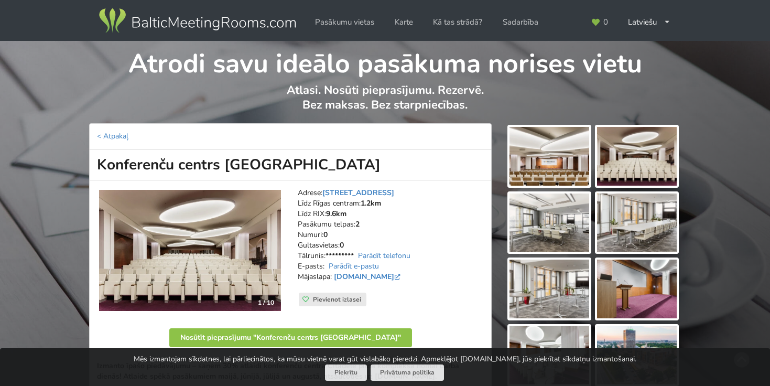
click at [547, 139] on img at bounding box center [549, 156] width 80 height 59
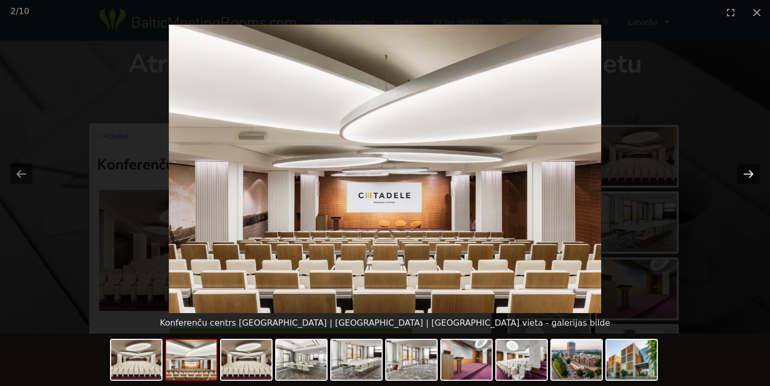
click at [748, 183] on button "Next slide" at bounding box center [748, 173] width 22 height 20
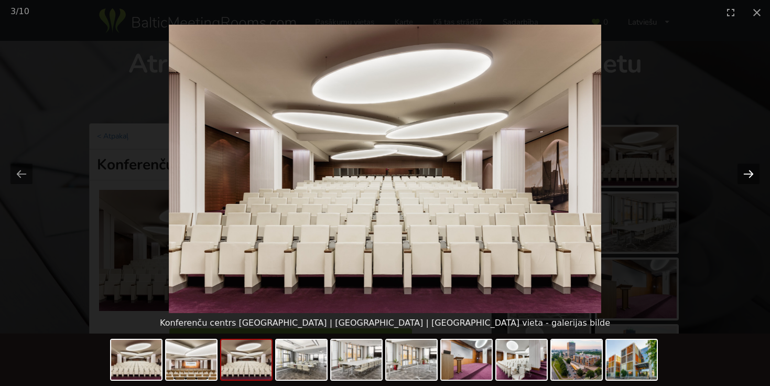
click at [748, 183] on button "Next slide" at bounding box center [748, 173] width 22 height 20
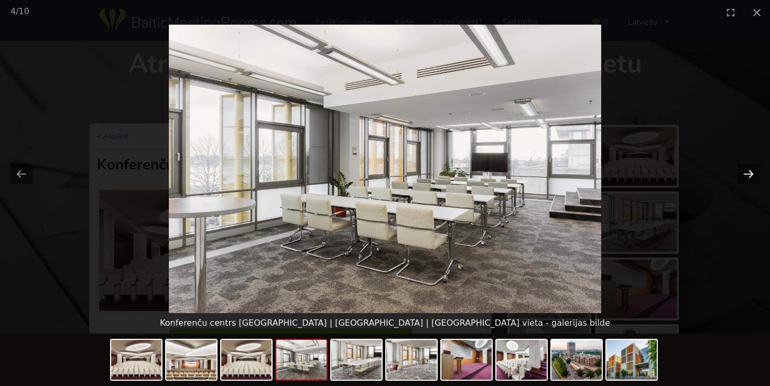
click at [748, 183] on button "Next slide" at bounding box center [748, 173] width 22 height 20
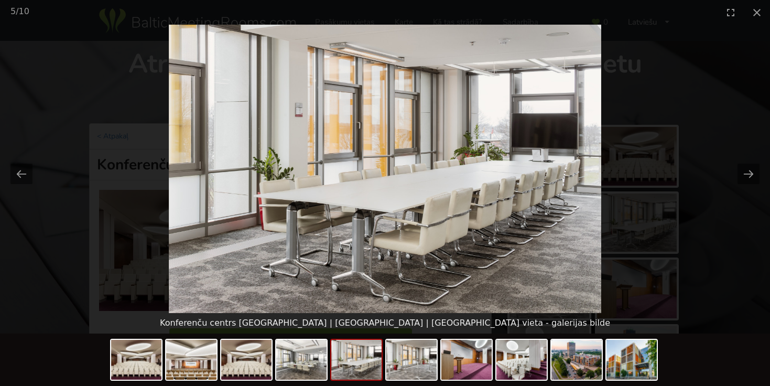
click at [748, 184] on div at bounding box center [385, 169] width 770 height 288
click at [749, 182] on button "Next slide" at bounding box center [748, 173] width 22 height 20
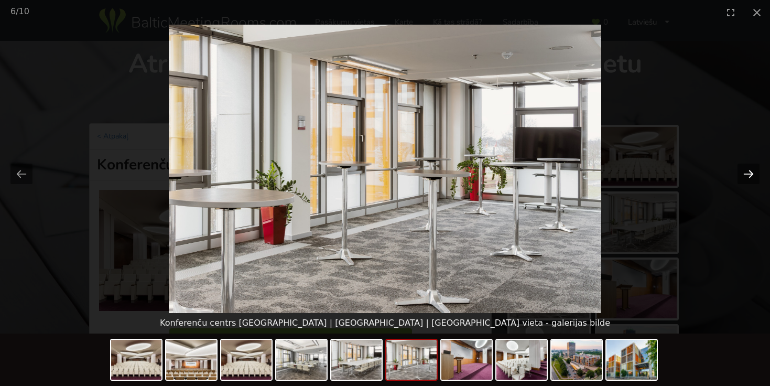
click at [749, 171] on button "Next slide" at bounding box center [748, 173] width 22 height 20
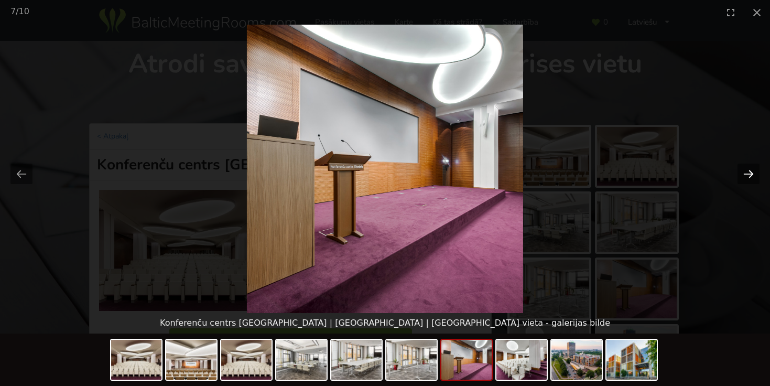
click at [749, 171] on button "Next slide" at bounding box center [748, 173] width 22 height 20
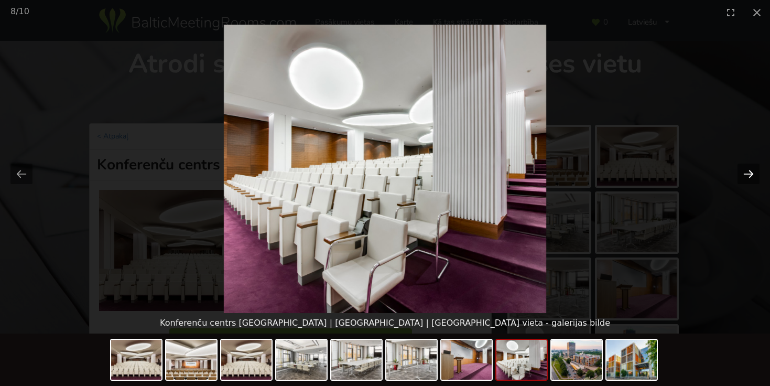
click at [749, 171] on button "Next slide" at bounding box center [748, 173] width 22 height 20
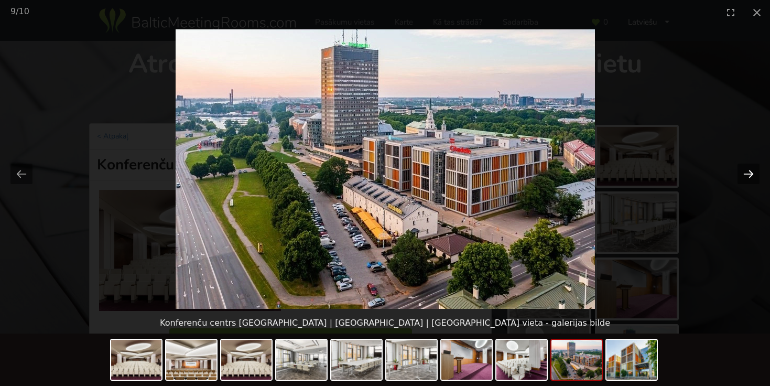
click at [749, 171] on button "Next slide" at bounding box center [748, 173] width 22 height 20
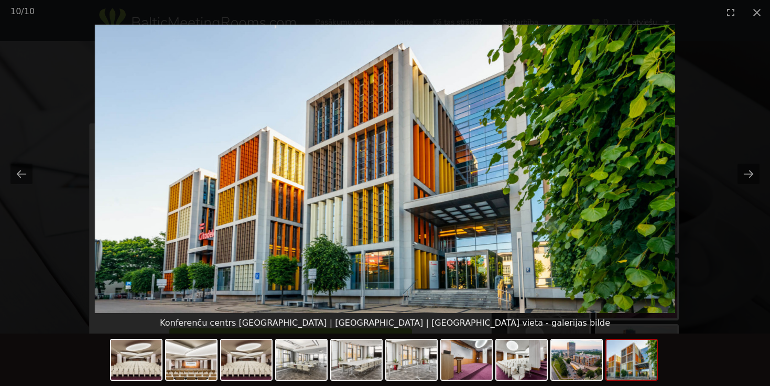
click at [104, 50] on picture at bounding box center [385, 169] width 770 height 288
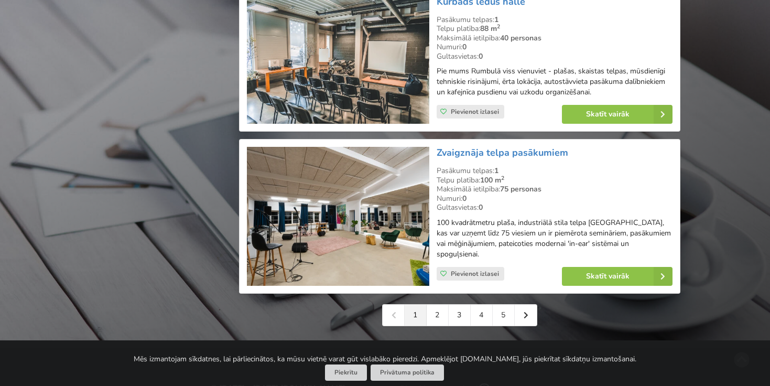
scroll to position [2329, 0]
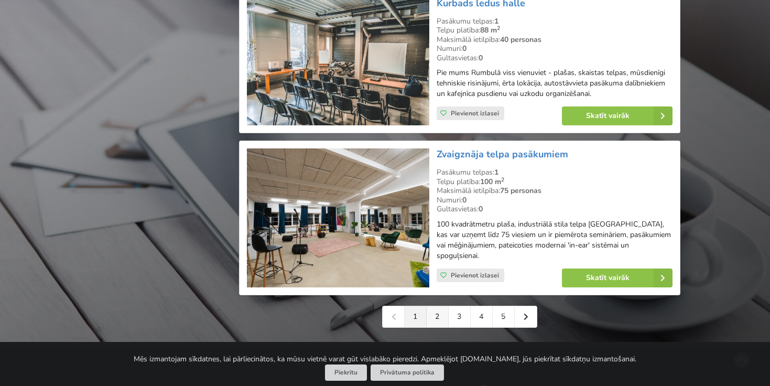
click at [439, 306] on link "2" at bounding box center [437, 316] width 22 height 21
